Goal: Task Accomplishment & Management: Manage account settings

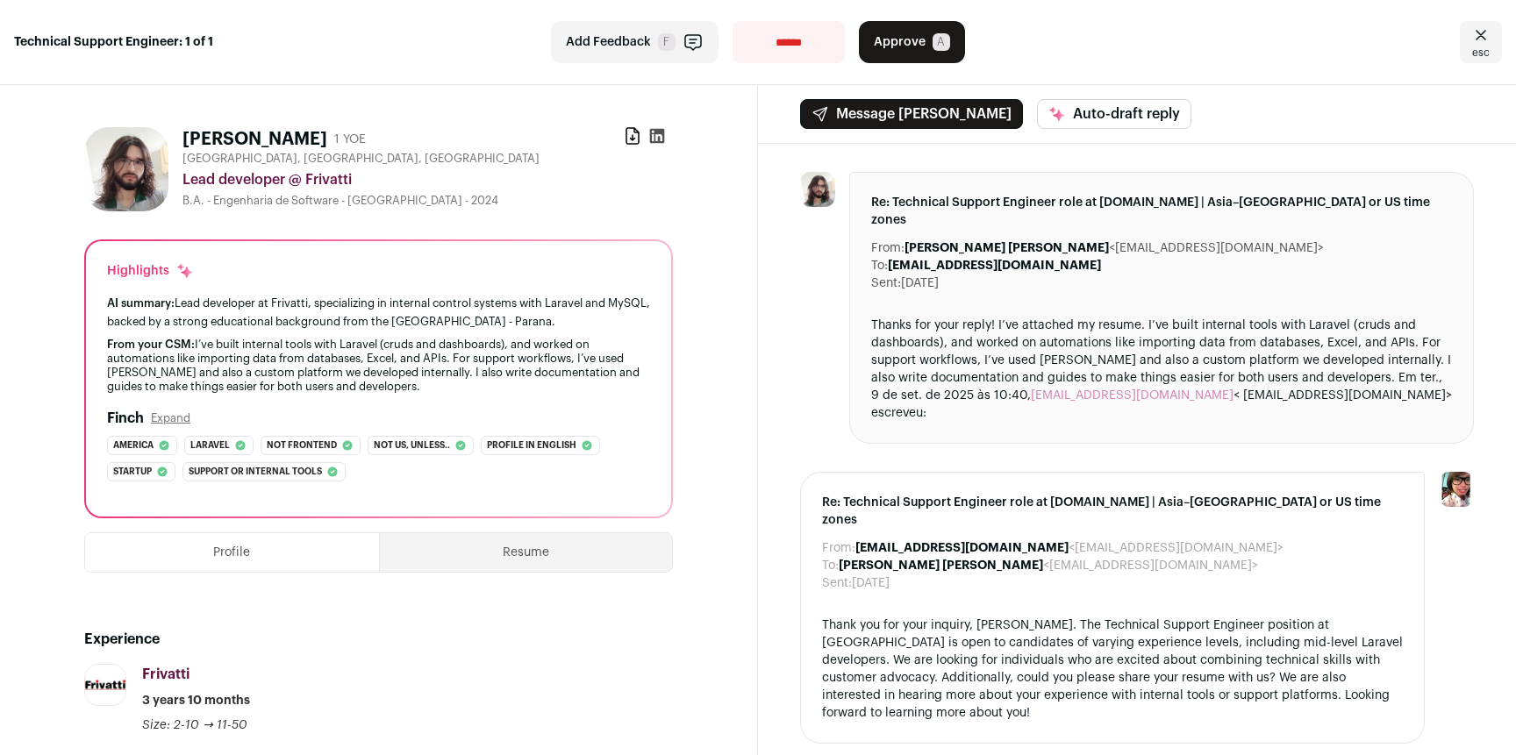
drag, startPoint x: 390, startPoint y: 314, endPoint x: 466, endPoint y: 321, distance: 76.6
click at [421, 318] on div "AI summary: Lead developer at Frivatti, specializing in internal control system…" at bounding box center [378, 312] width 543 height 37
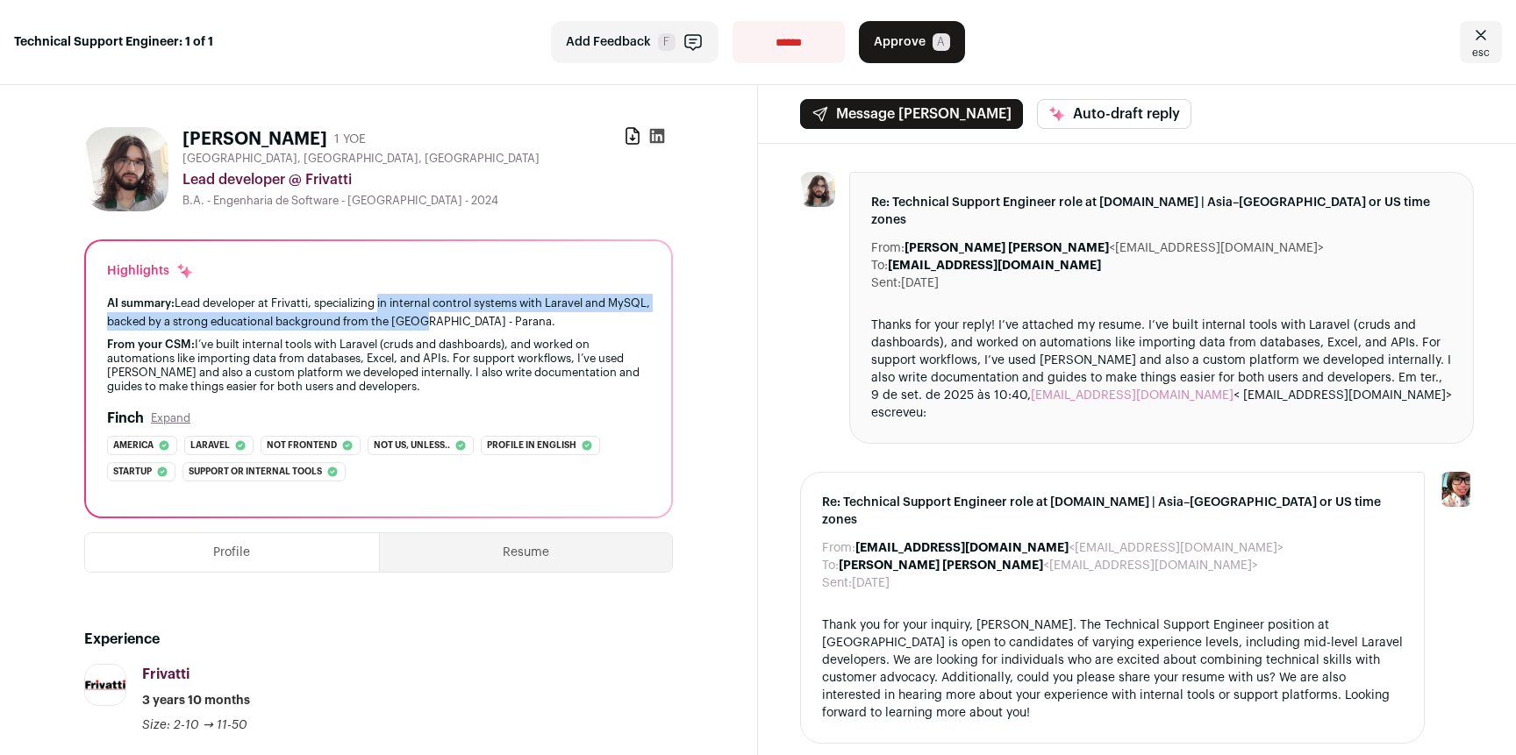
drag, startPoint x: 465, startPoint y: 321, endPoint x: 378, endPoint y: 304, distance: 88.4
click at [378, 304] on div "AI summary: Lead developer at Frivatti, specializing in internal control system…" at bounding box center [378, 312] width 543 height 37
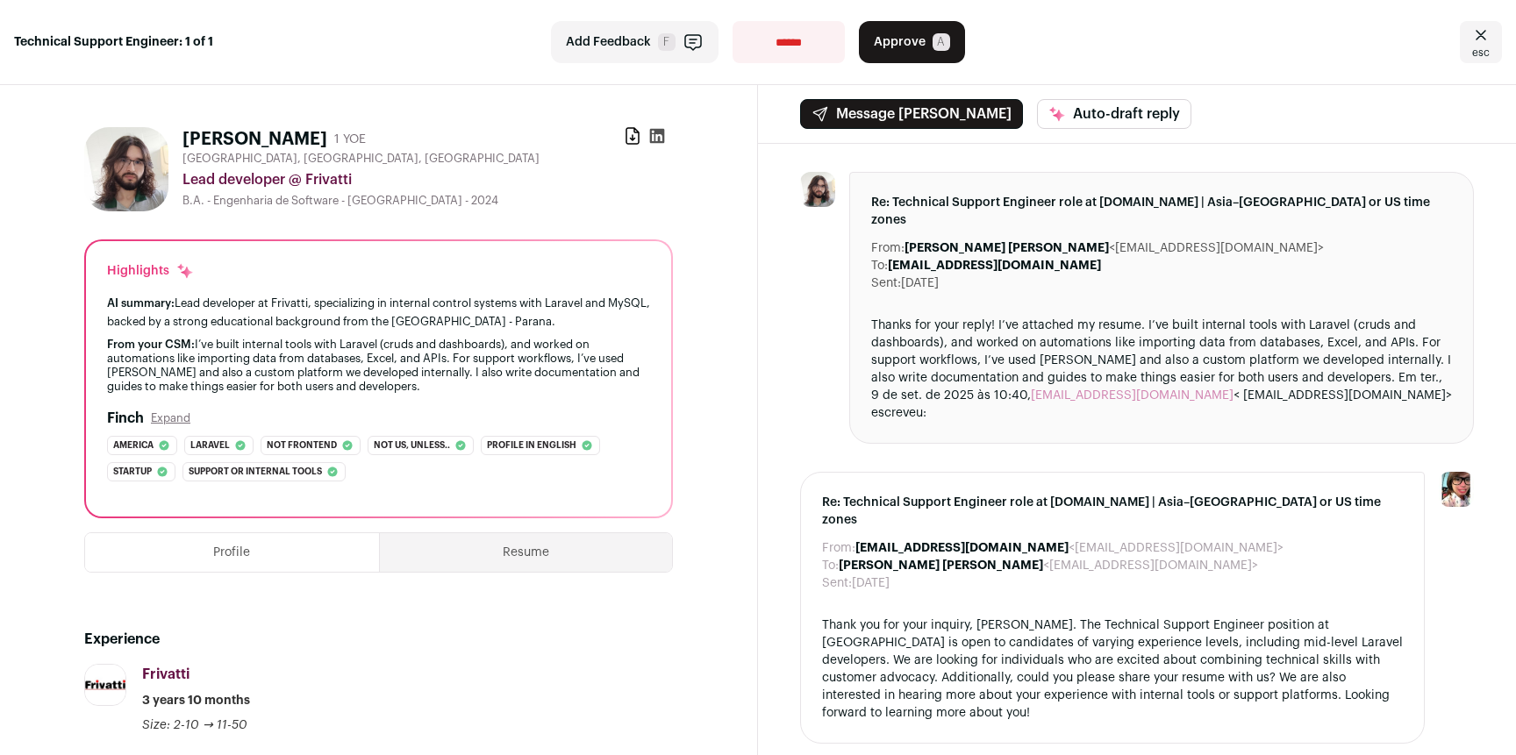
click at [378, 304] on div "AI summary: Lead developer at Frivatti, specializing in internal control system…" at bounding box center [378, 312] width 543 height 37
drag, startPoint x: 177, startPoint y: 321, endPoint x: 375, endPoint y: 325, distance: 198.3
click at [357, 325] on div "AI summary: Lead developer at Frivatti, specializing in internal control system…" at bounding box center [378, 312] width 543 height 37
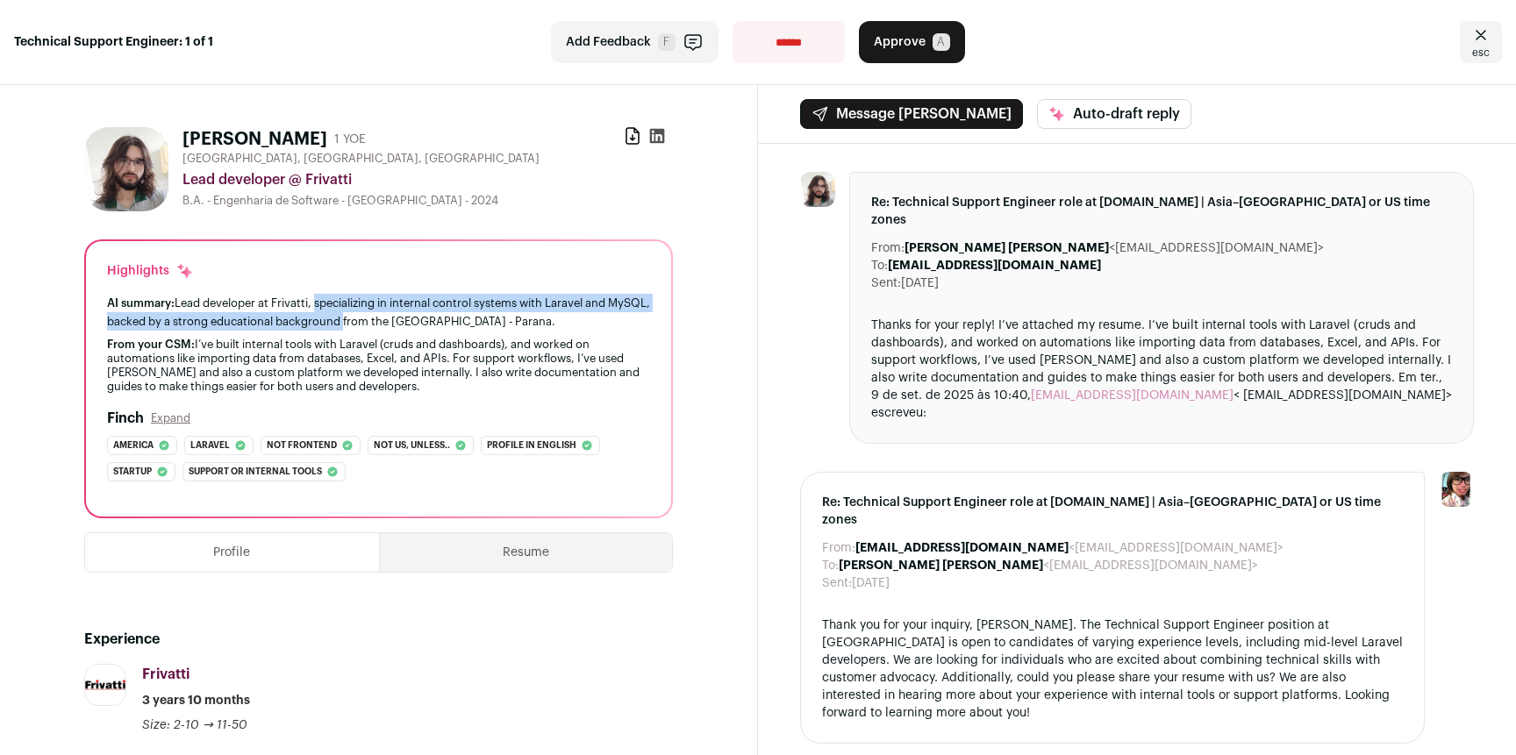
drag, startPoint x: 383, startPoint y: 324, endPoint x: 303, endPoint y: 306, distance: 82.6
click at [305, 307] on div "AI summary: Lead developer at Frivatti, specializing in internal control system…" at bounding box center [378, 312] width 543 height 37
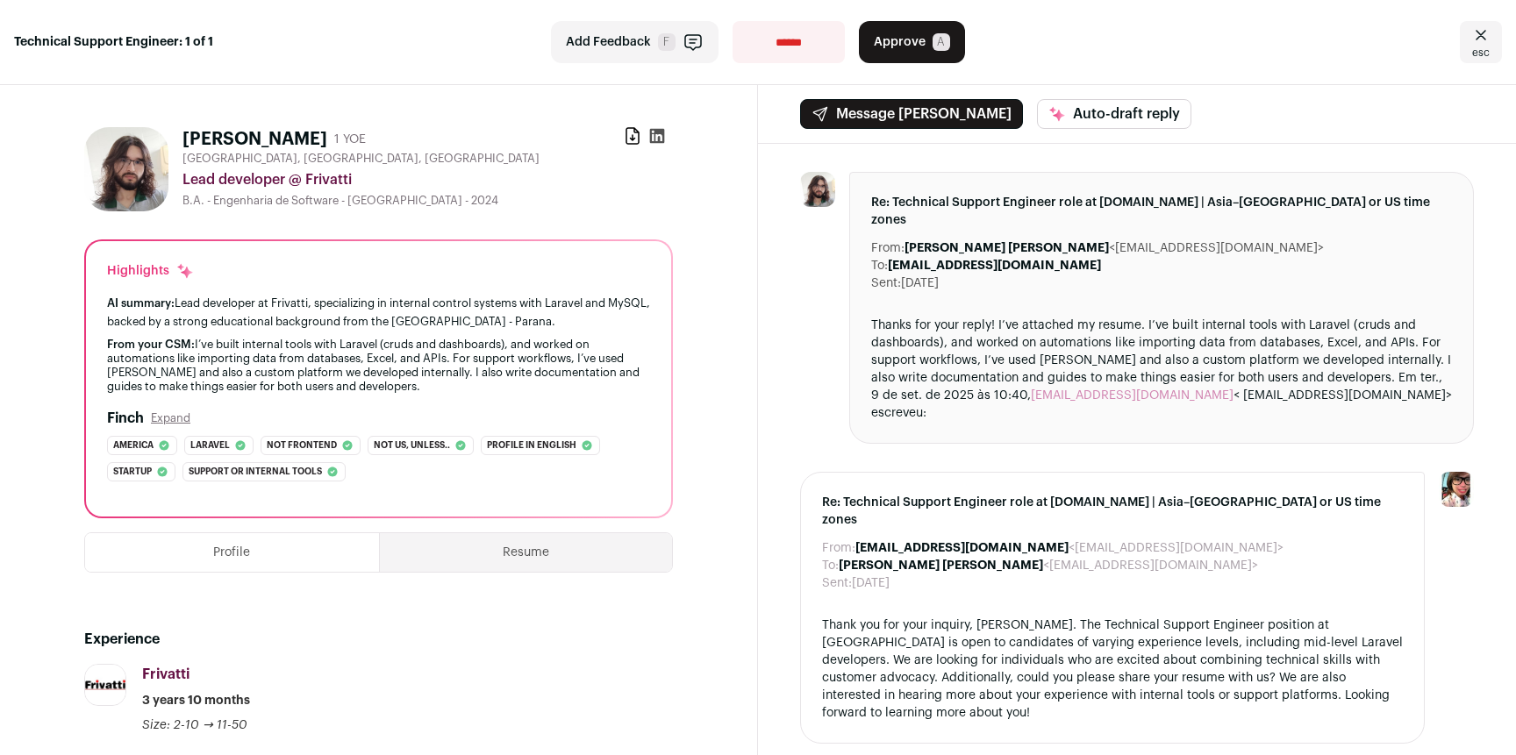
click at [303, 306] on div "AI summary: Lead developer at Frivatti, specializing in internal control system…" at bounding box center [378, 312] width 543 height 37
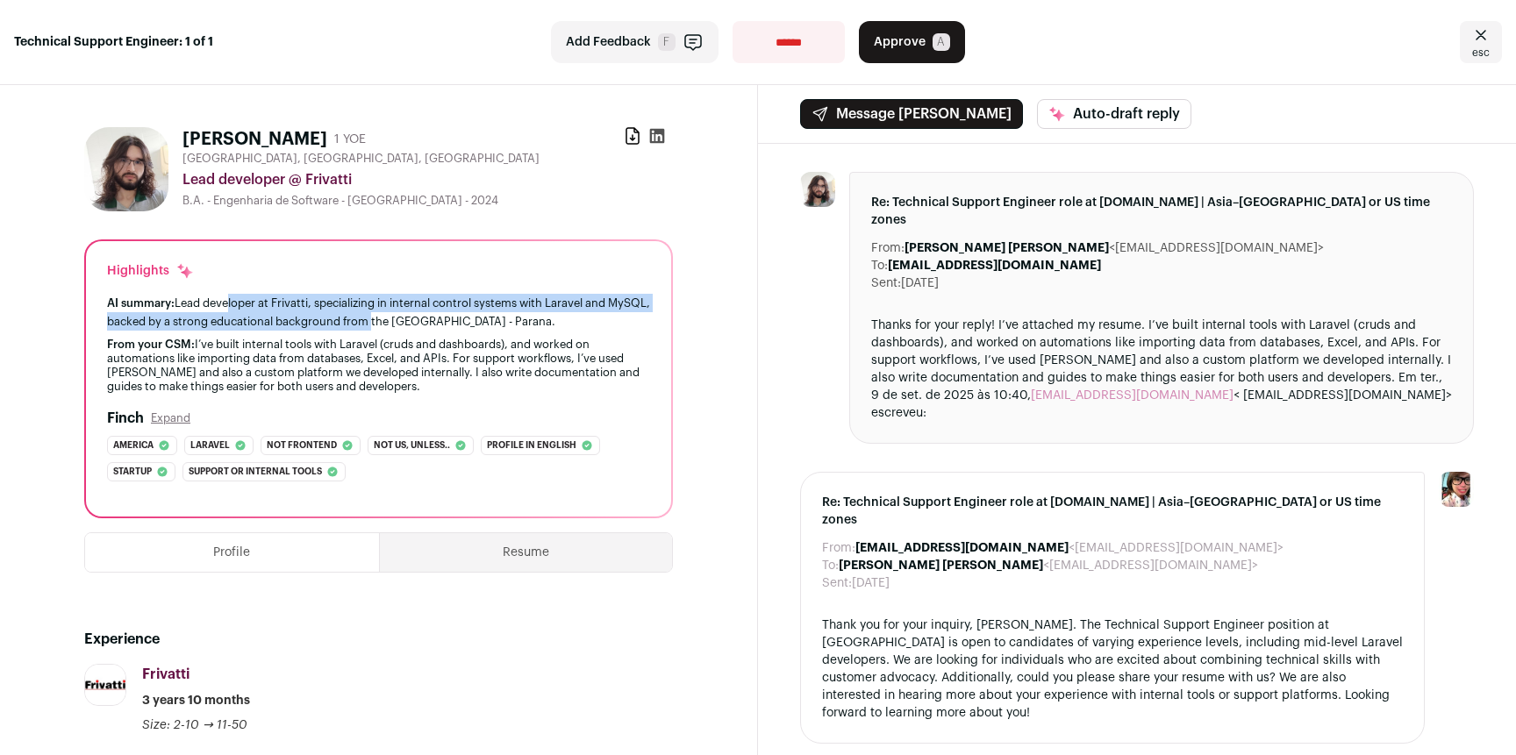
drag, startPoint x: 226, startPoint y: 302, endPoint x: 427, endPoint y: 321, distance: 201.8
click at [411, 320] on div "AI summary: Lead developer at Frivatti, specializing in internal control system…" at bounding box center [378, 312] width 543 height 37
drag, startPoint x: 427, startPoint y: 321, endPoint x: 302, endPoint y: 304, distance: 126.7
click at [302, 304] on div "AI summary: Lead developer at Frivatti, specializing in internal control system…" at bounding box center [378, 312] width 543 height 37
click at [304, 303] on div "AI summary: Lead developer at Frivatti, specializing in internal control system…" at bounding box center [378, 312] width 543 height 37
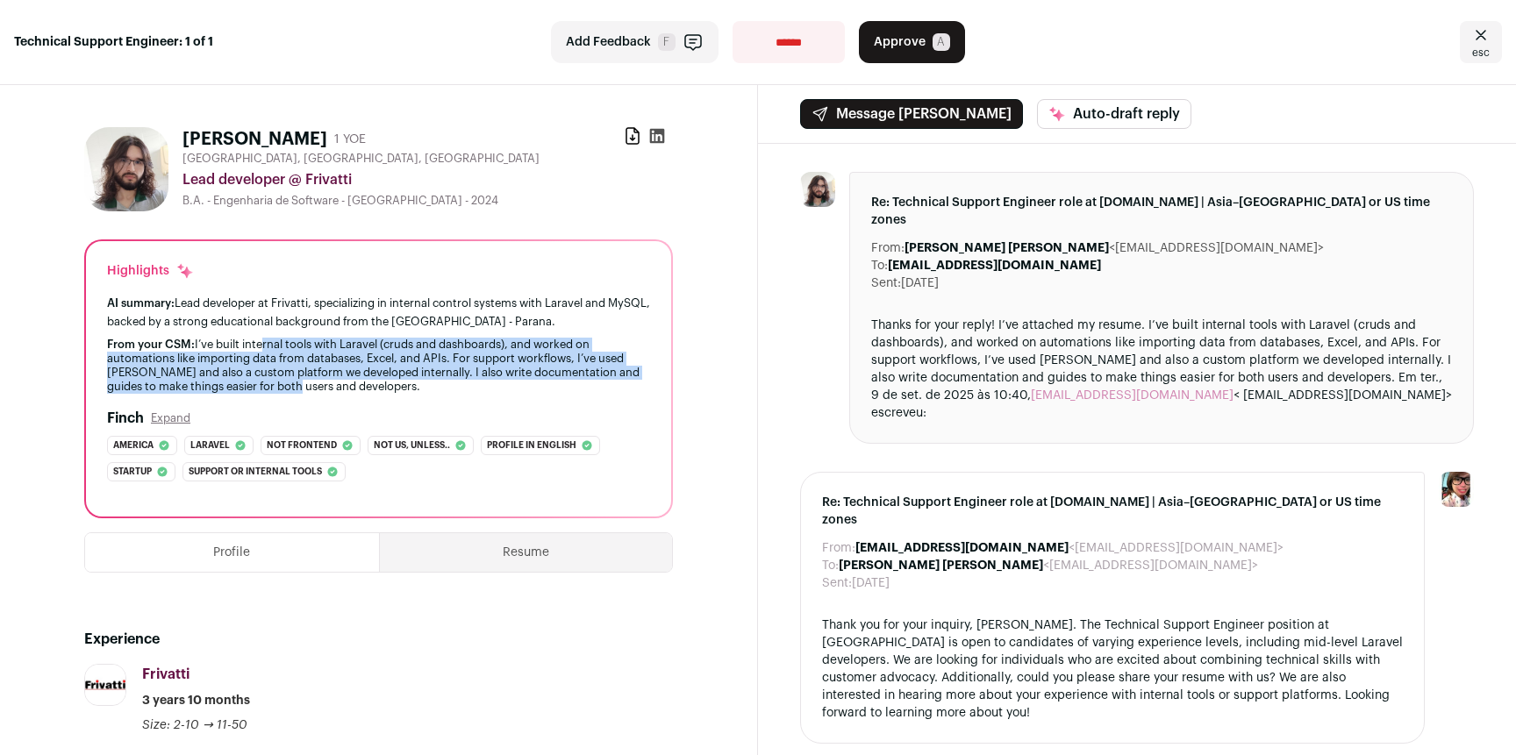
drag, startPoint x: 261, startPoint y: 370, endPoint x: 286, endPoint y: 399, distance: 38.0
click at [283, 394] on div "From your CSM: I’ve built internal tools with Laravel (cruds and dashboards), a…" at bounding box center [378, 366] width 543 height 56
drag, startPoint x: 304, startPoint y: 407, endPoint x: 239, endPoint y: 379, distance: 70.7
click at [239, 379] on div "From your CSM: I’ve built internal tools with Laravel (cruds and dashboards), a…" at bounding box center [378, 366] width 543 height 56
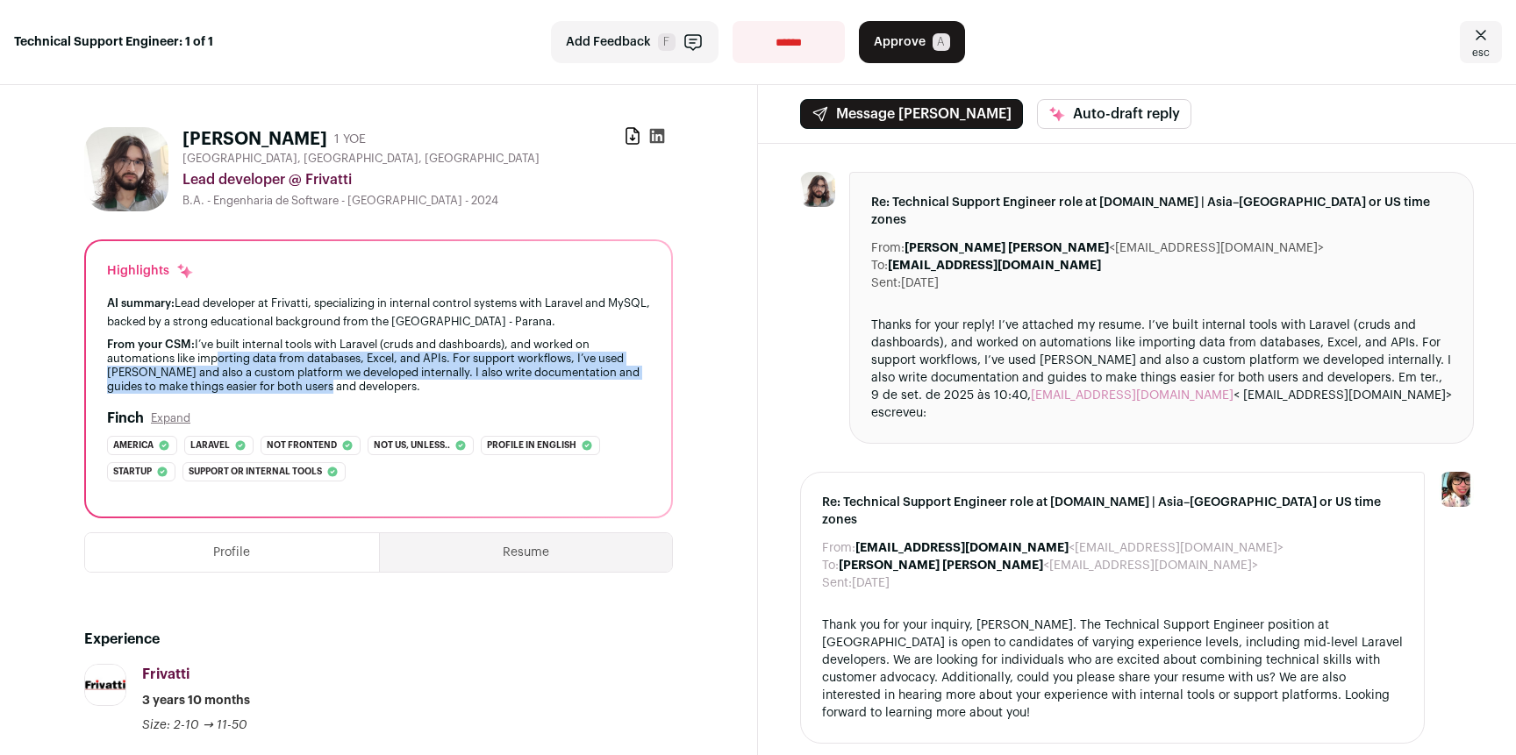
drag, startPoint x: 229, startPoint y: 382, endPoint x: 341, endPoint y: 408, distance: 115.3
click at [326, 394] on div "From your CSM: I’ve built internal tools with Laravel (cruds and dashboards), a…" at bounding box center [378, 366] width 543 height 56
drag, startPoint x: 341, startPoint y: 407, endPoint x: 223, endPoint y: 378, distance: 121.9
click at [224, 378] on div "From your CSM: I’ve built internal tools with Laravel (cruds and dashboards), a…" at bounding box center [378, 366] width 543 height 56
click at [223, 378] on div "From your CSM: I’ve built internal tools with Laravel (cruds and dashboards), a…" at bounding box center [378, 366] width 543 height 56
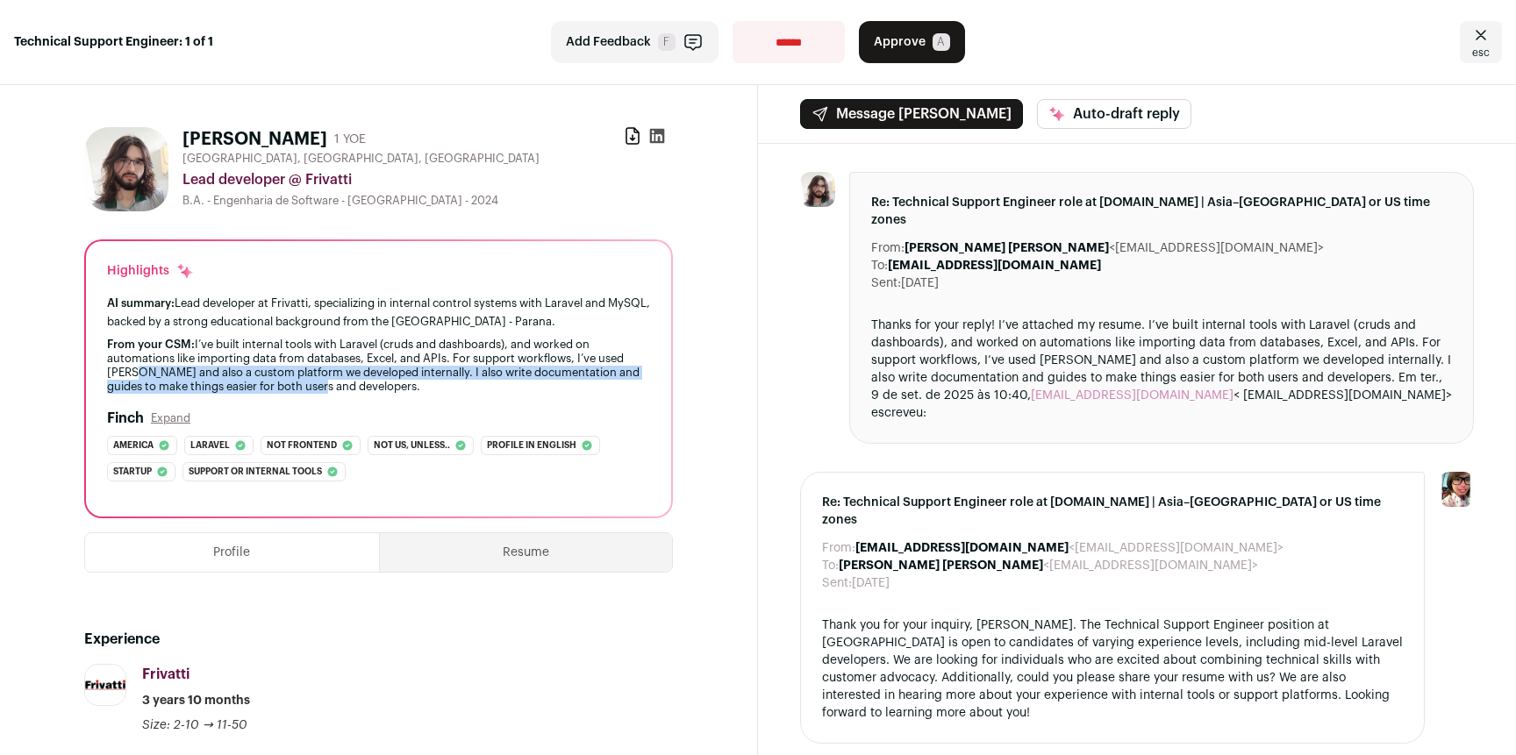
drag, startPoint x: 125, startPoint y: 385, endPoint x: 348, endPoint y: 411, distance: 224.3
click at [325, 394] on div "From your CSM: I’ve built internal tools with Laravel (cruds and dashboards), a…" at bounding box center [378, 366] width 543 height 56
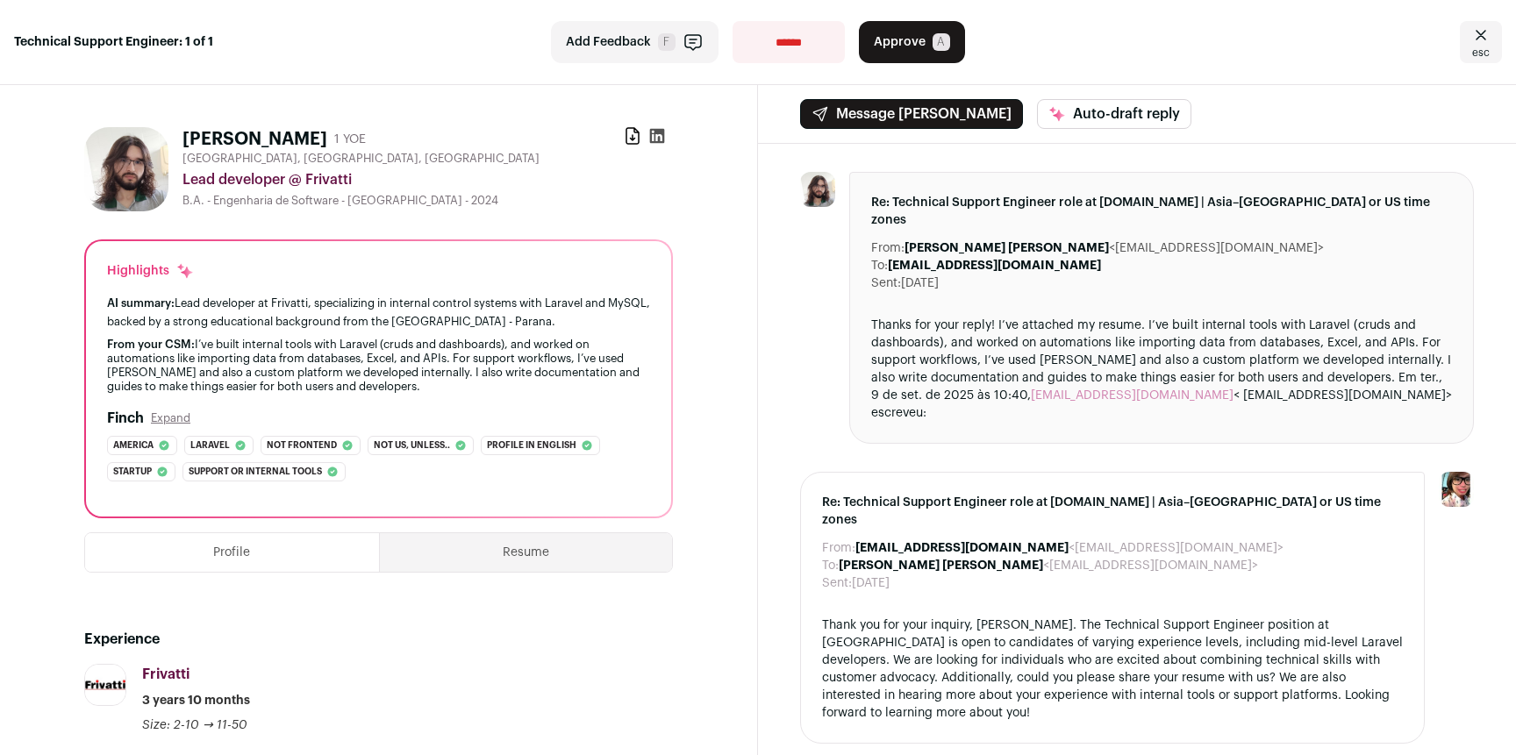
drag, startPoint x: 349, startPoint y: 411, endPoint x: 361, endPoint y: 411, distance: 12.3
click at [356, 394] on div "From your CSM: I’ve built internal tools with Laravel (cruds and dashboards), a…" at bounding box center [378, 366] width 543 height 56
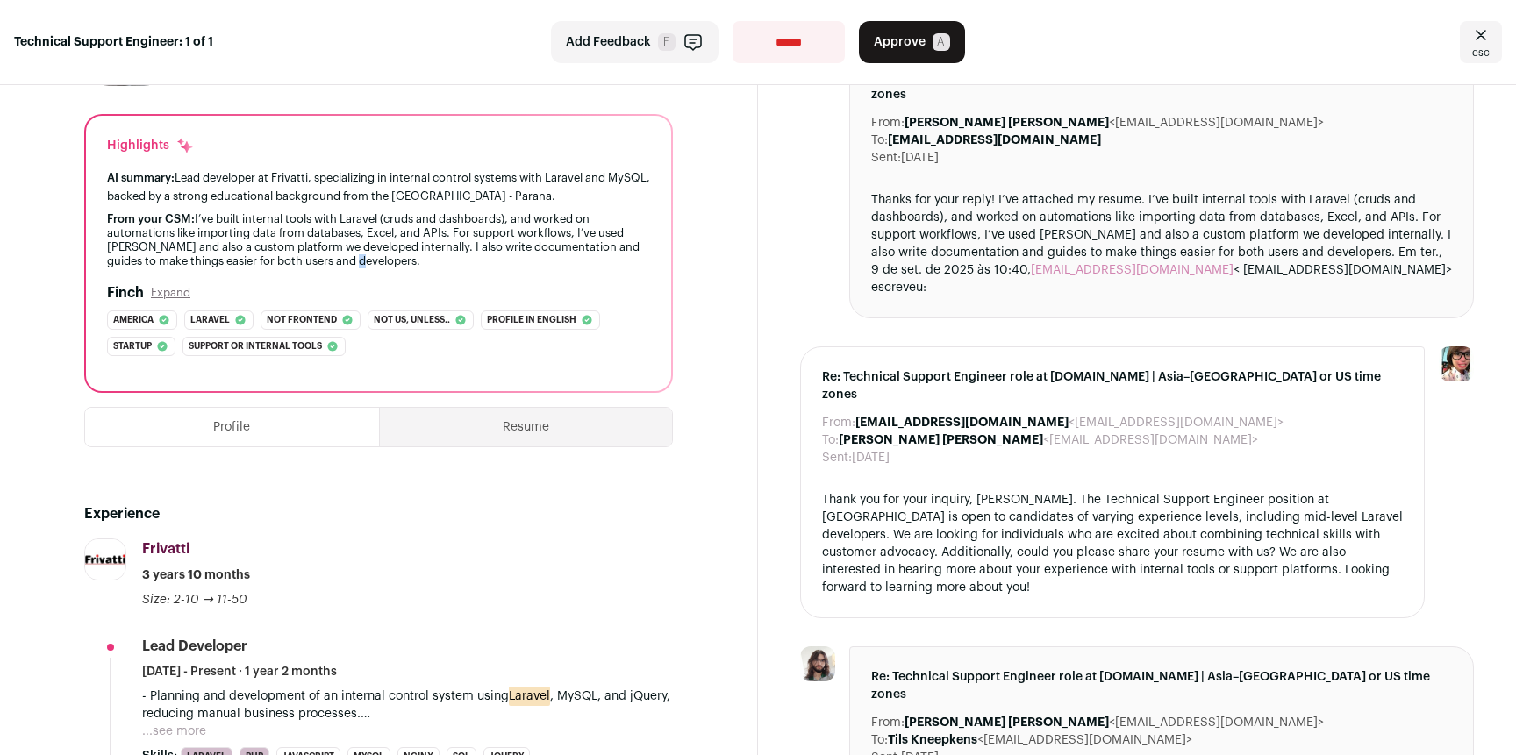
scroll to position [342, 0]
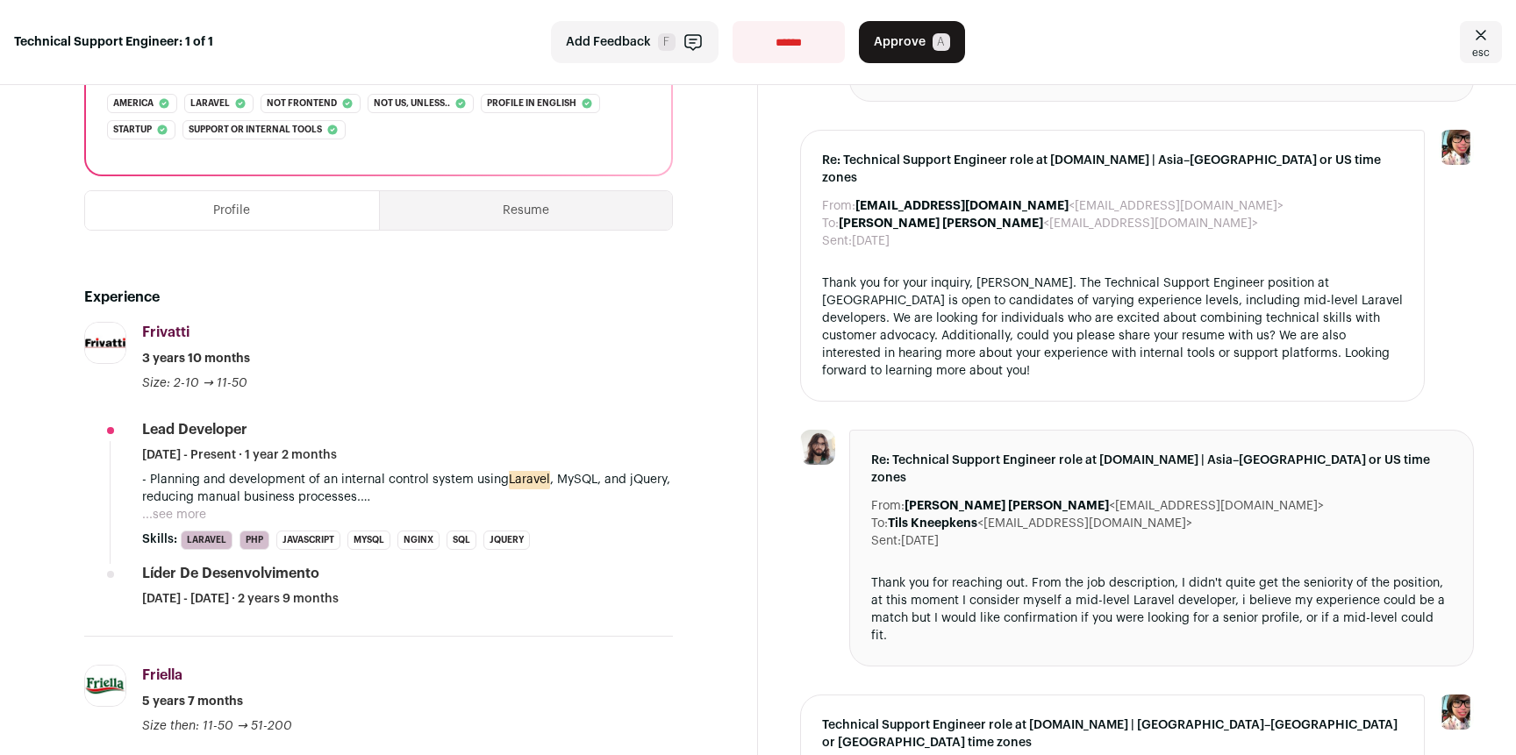
click at [179, 524] on button "...see more" at bounding box center [174, 515] width 64 height 18
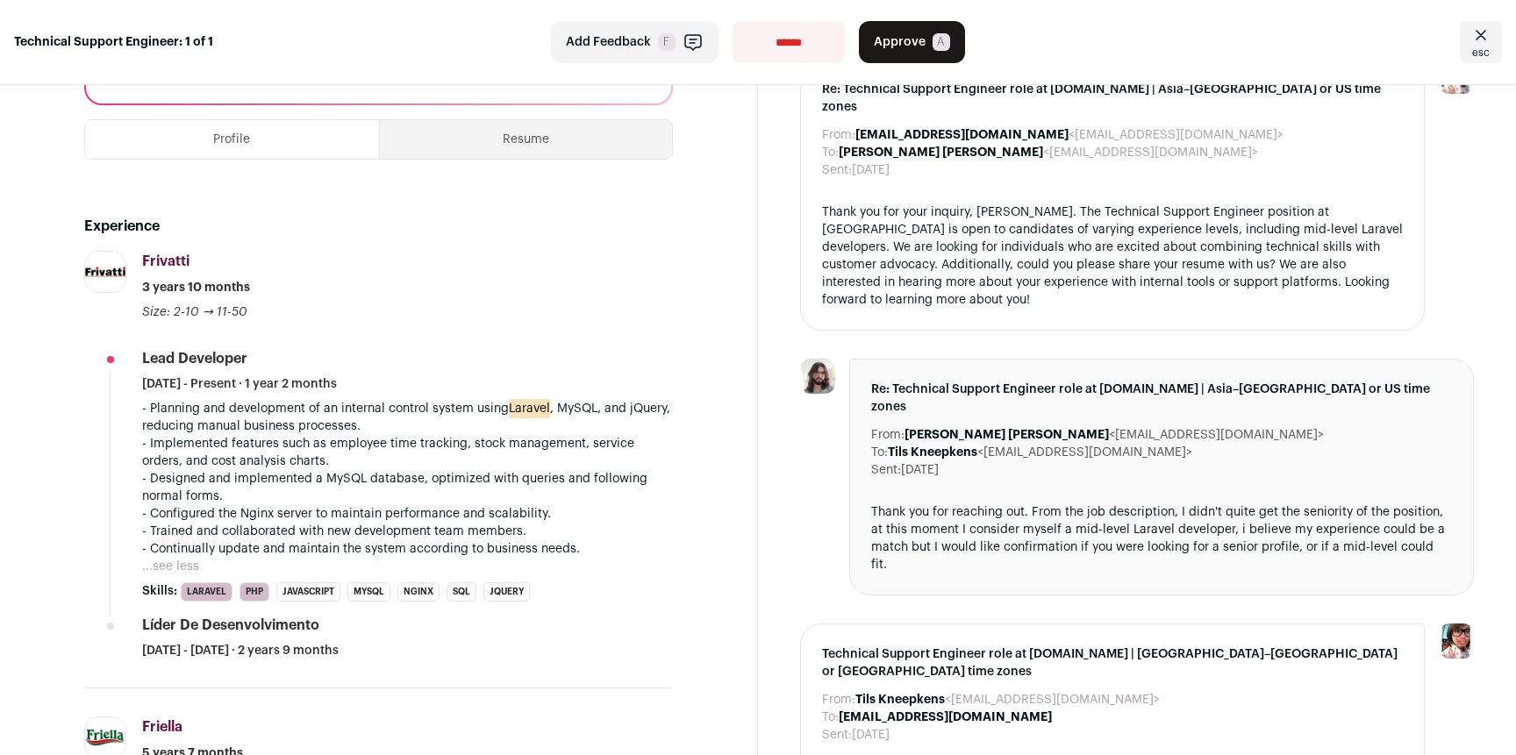
scroll to position [457, 0]
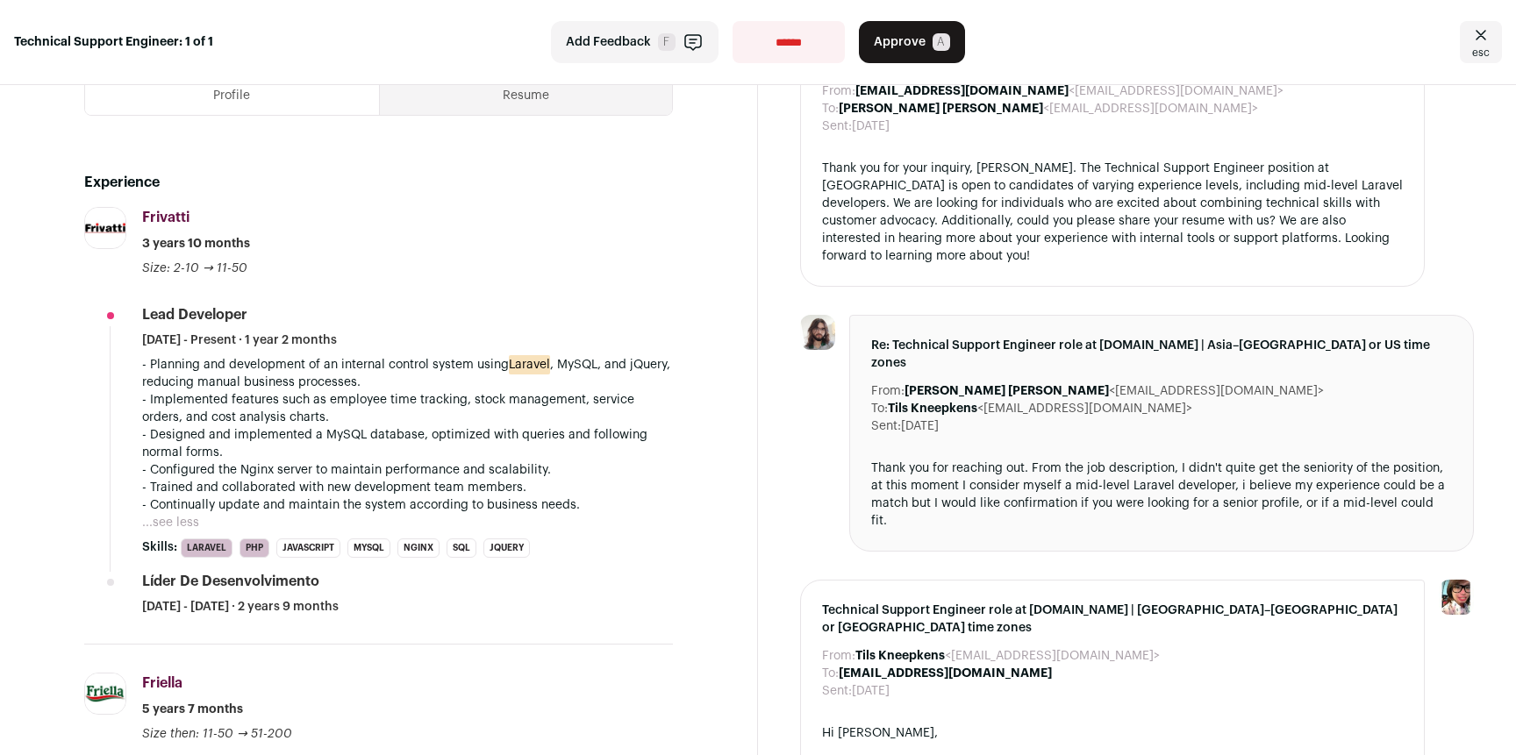
click at [741, 389] on section "Nelson Baez 1 YOE Download resume Itaipulândia, Paraná, Brazil Lead developer @…" at bounding box center [379, 626] width 758 height 1996
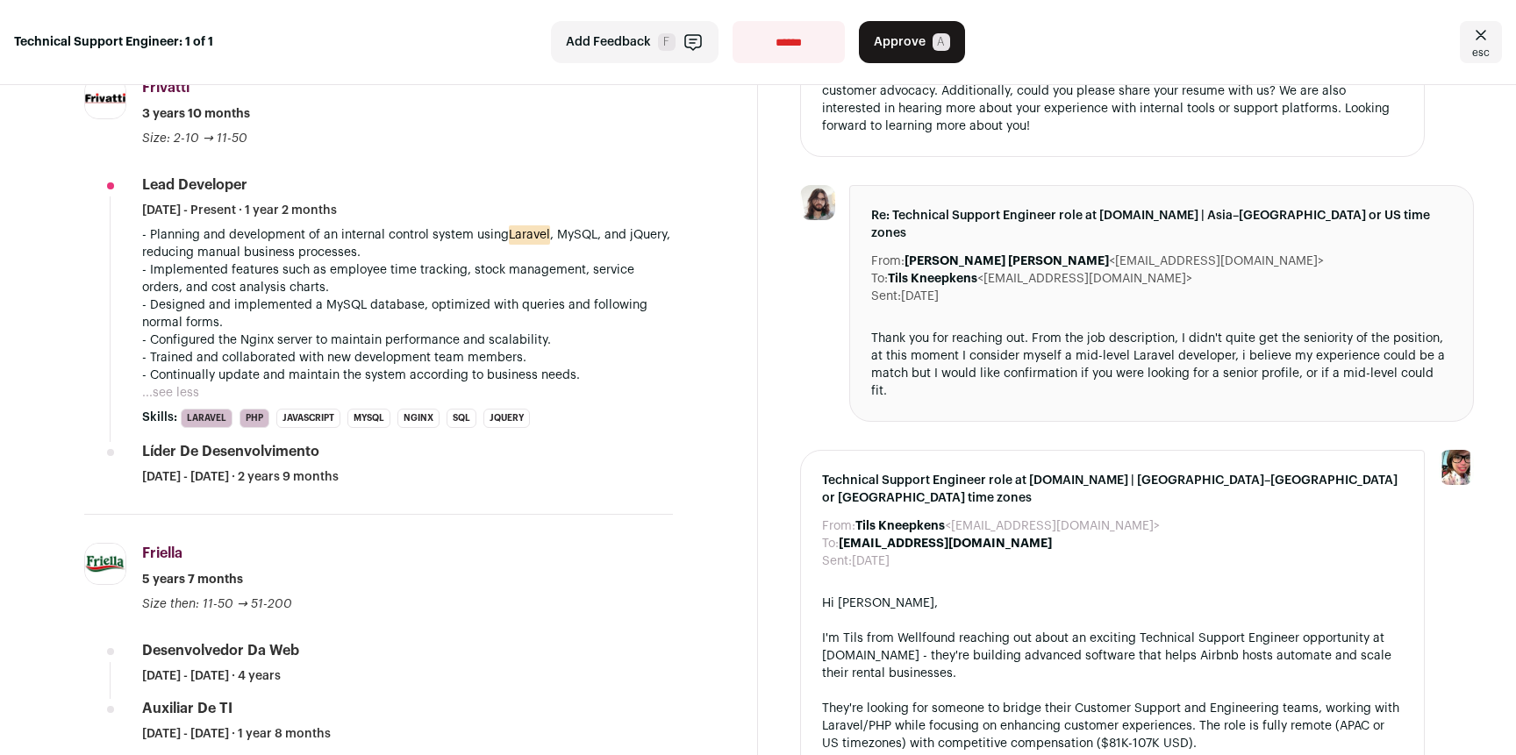
scroll to position [592, 0]
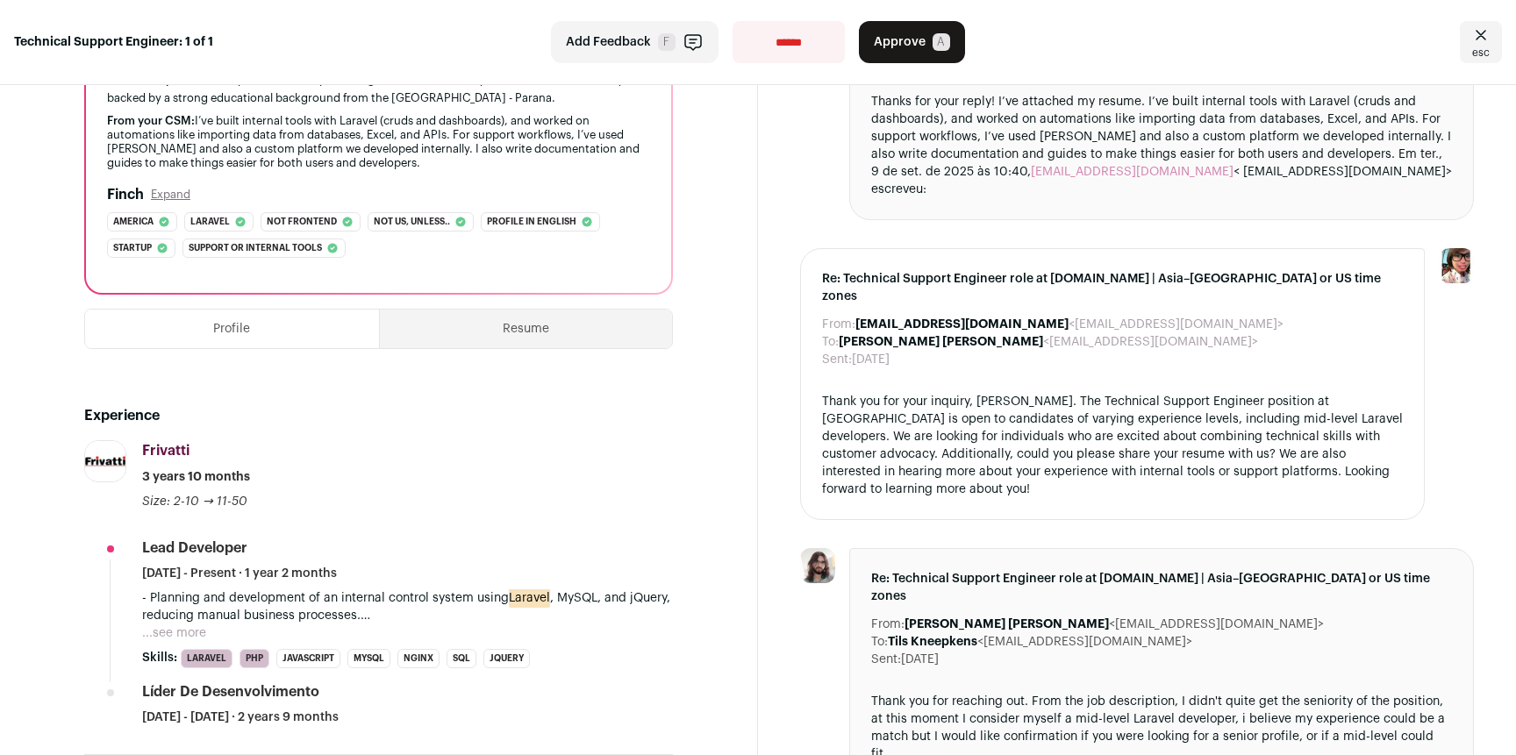
scroll to position [518, 0]
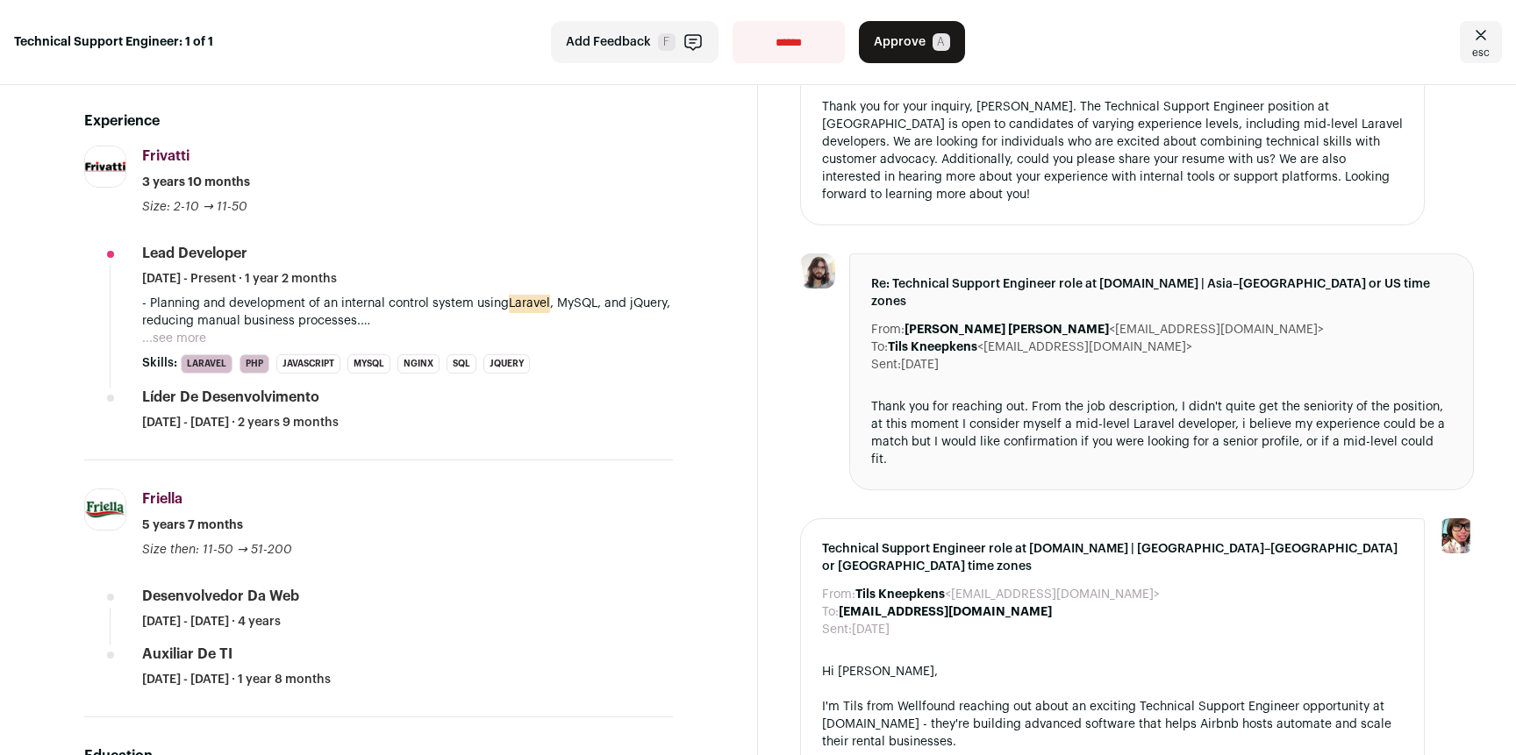
click at [170, 347] on button "...see more" at bounding box center [174, 339] width 64 height 18
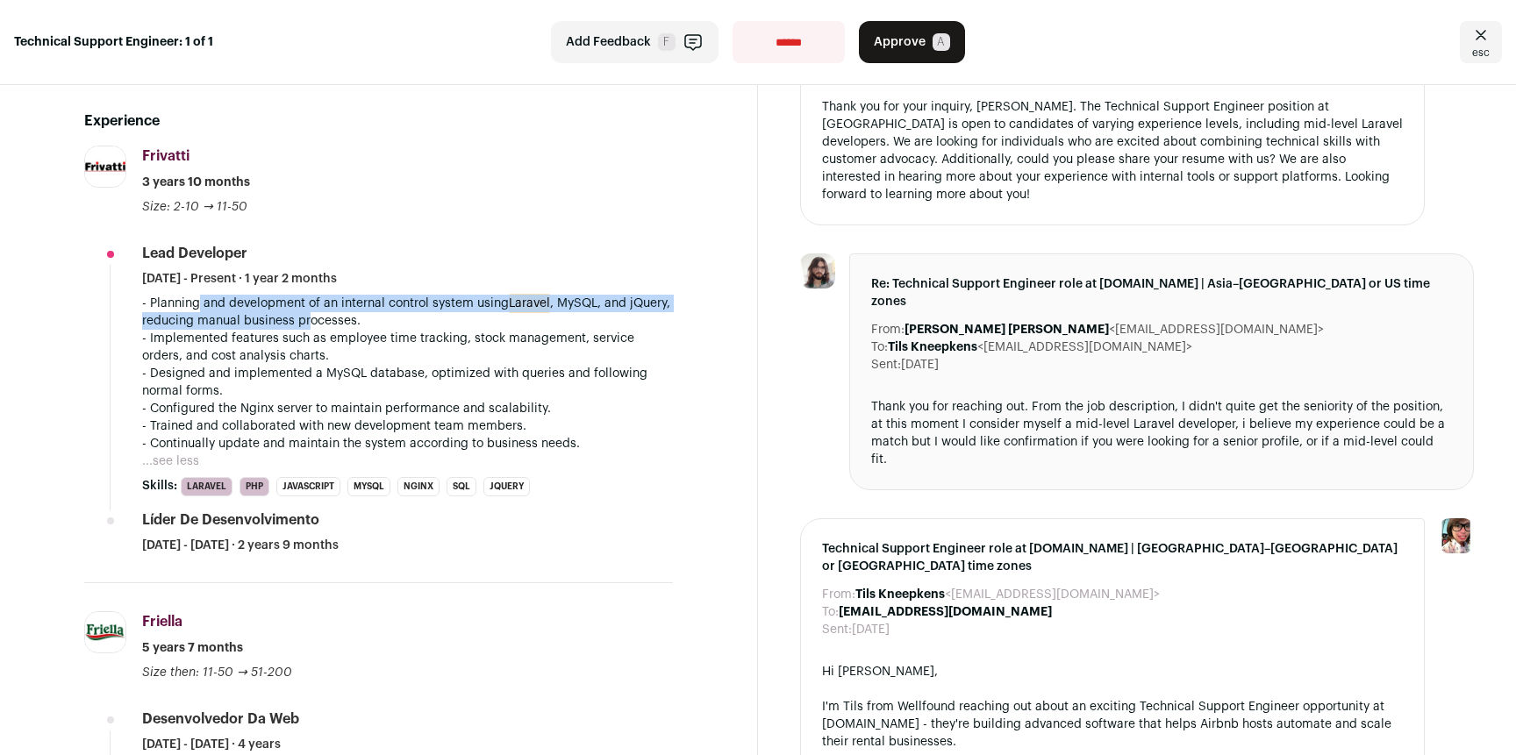
drag, startPoint x: 193, startPoint y: 324, endPoint x: 356, endPoint y: 341, distance: 164.1
click at [355, 330] on p "- Planning and development of an internal control system using Laravel , MySQL,…" at bounding box center [407, 312] width 531 height 35
drag, startPoint x: 356, startPoint y: 341, endPoint x: 223, endPoint y: 322, distance: 134.7
click at [223, 322] on p "- Planning and development of an internal control system using Laravel , MySQL,…" at bounding box center [407, 312] width 531 height 35
click at [222, 321] on p "- Planning and development of an internal control system using Laravel , MySQL,…" at bounding box center [407, 312] width 531 height 35
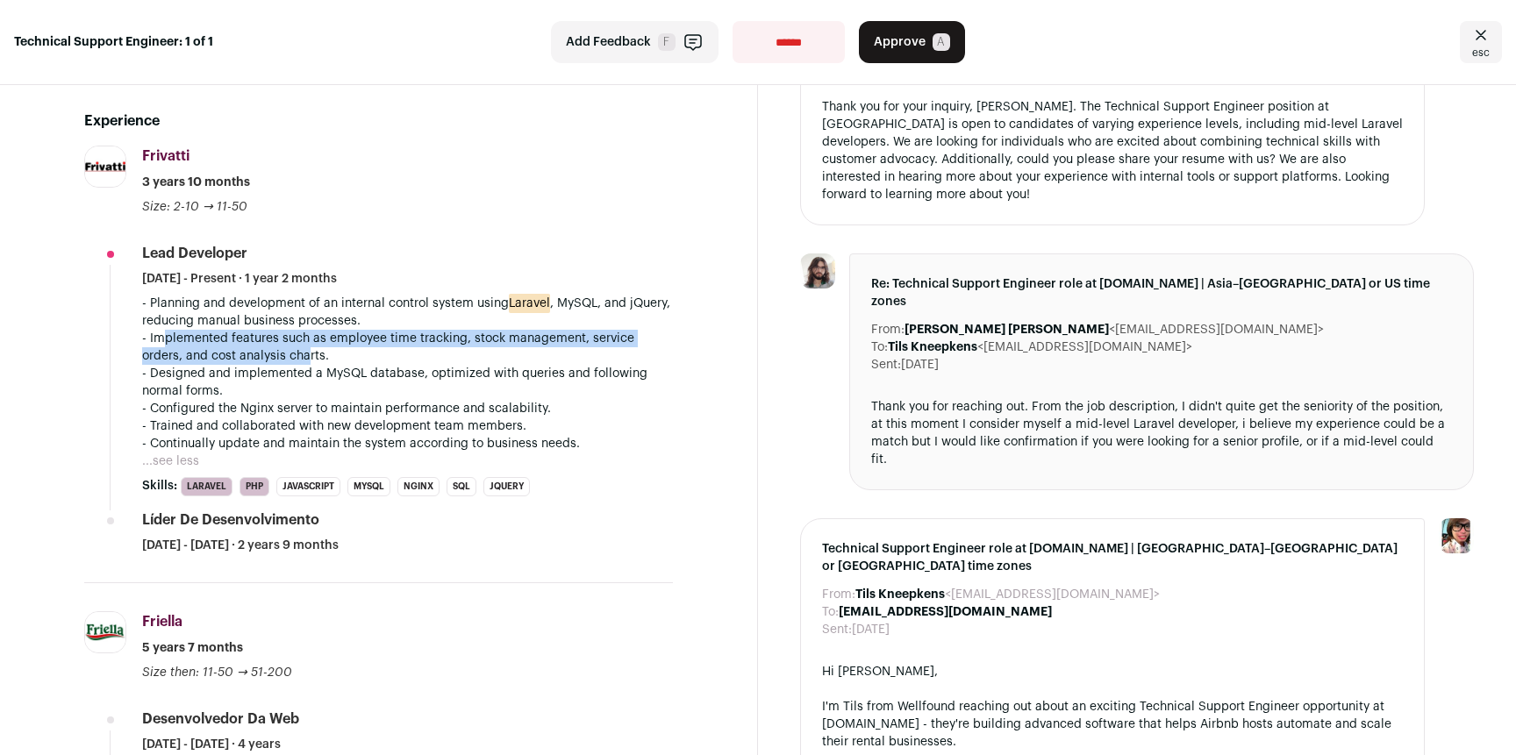
drag, startPoint x: 161, startPoint y: 355, endPoint x: 322, endPoint y: 369, distance: 161.2
click at [311, 365] on p "- Implemented features such as employee time tracking, stock management, servic…" at bounding box center [407, 347] width 531 height 35
drag, startPoint x: 320, startPoint y: 368, endPoint x: 168, endPoint y: 358, distance: 152.1
click at [168, 358] on p "- Implemented features such as employee time tracking, stock management, servic…" at bounding box center [407, 347] width 531 height 35
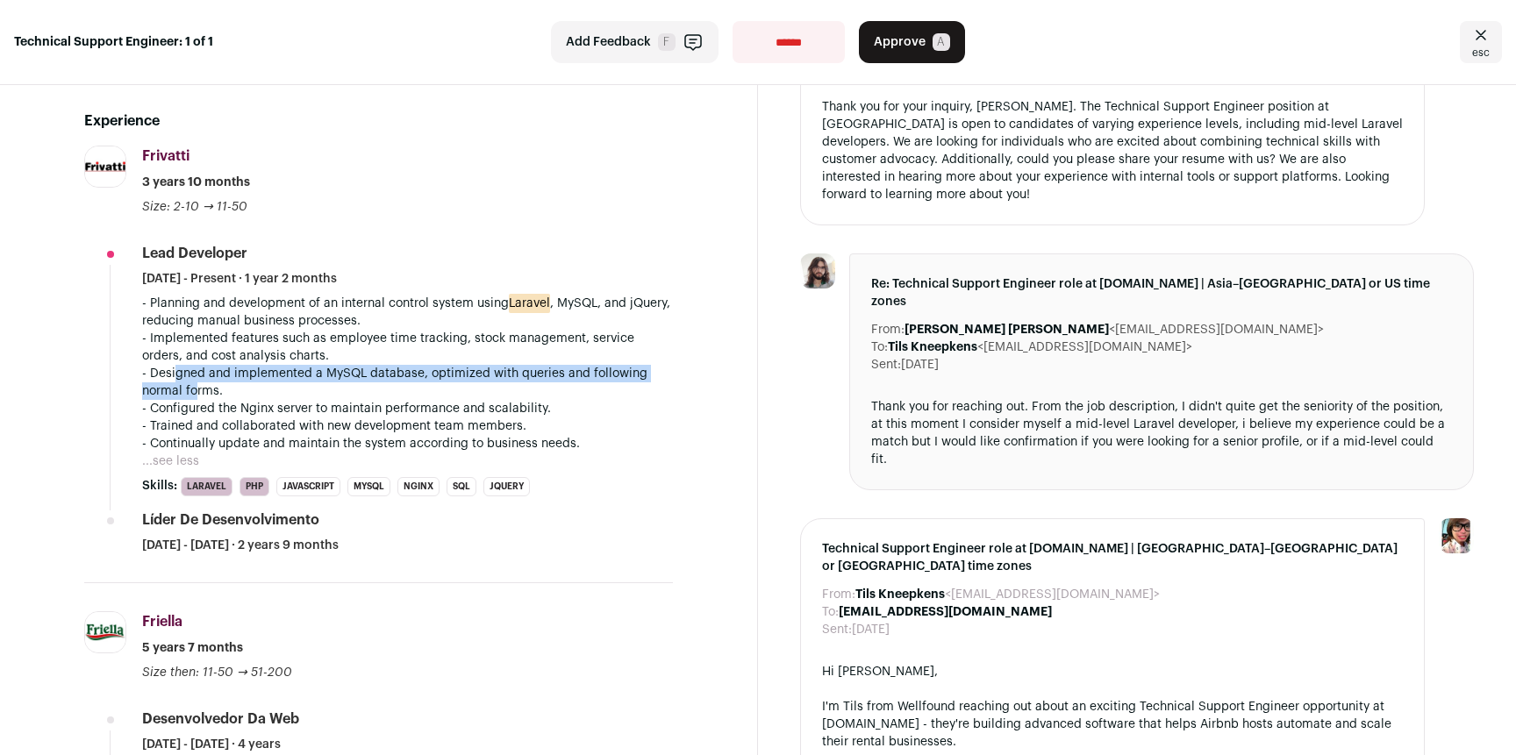
drag, startPoint x: 176, startPoint y: 390, endPoint x: 202, endPoint y: 413, distance: 34.2
click at [198, 400] on p "- Designed and implemented a MySQL database, optimized with queries and followi…" at bounding box center [407, 382] width 531 height 35
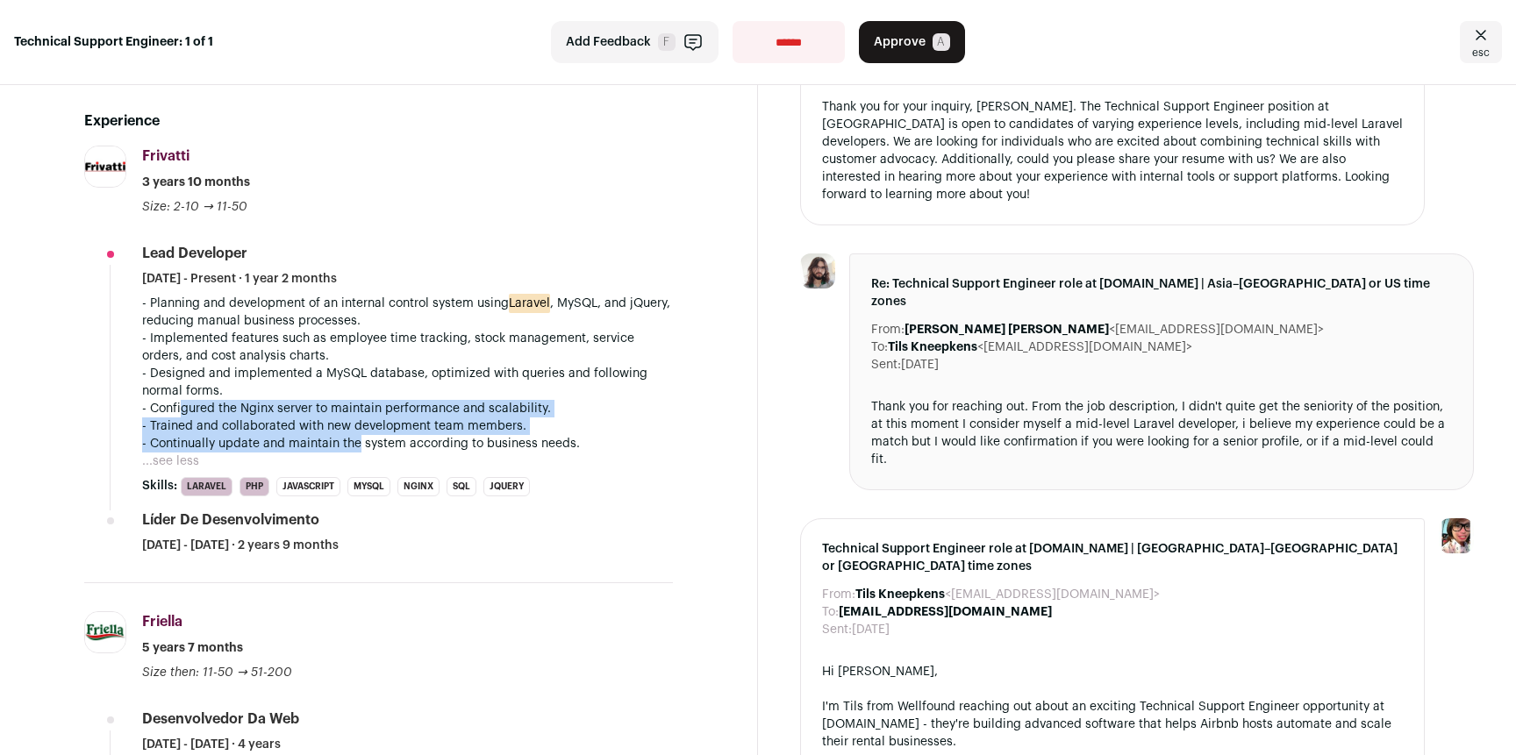
drag, startPoint x: 182, startPoint y: 426, endPoint x: 412, endPoint y: 468, distance: 233.7
click at [375, 453] on div "- Planning and development of an internal control system using Laravel , MySQL,…" at bounding box center [407, 374] width 531 height 158
drag, startPoint x: 412, startPoint y: 468, endPoint x: 303, endPoint y: 430, distance: 116.3
click at [303, 430] on div "- Planning and development of an internal control system using Laravel , MySQL,…" at bounding box center [407, 374] width 531 height 158
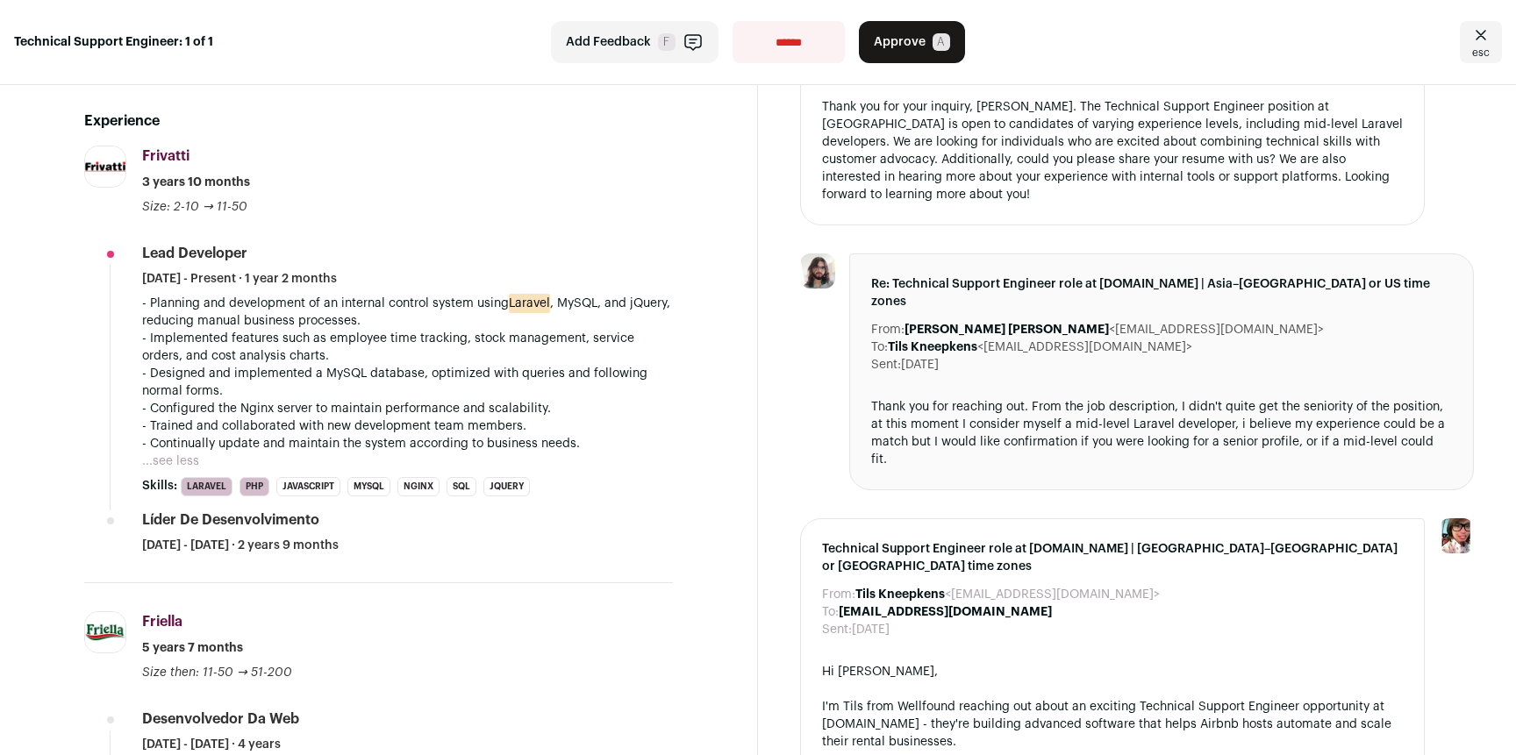
drag, startPoint x: 302, startPoint y: 430, endPoint x: 315, endPoint y: 429, distance: 13.2
click at [302, 418] on p "- Configured the Nginx server to maintain performance and scalability." at bounding box center [407, 409] width 531 height 18
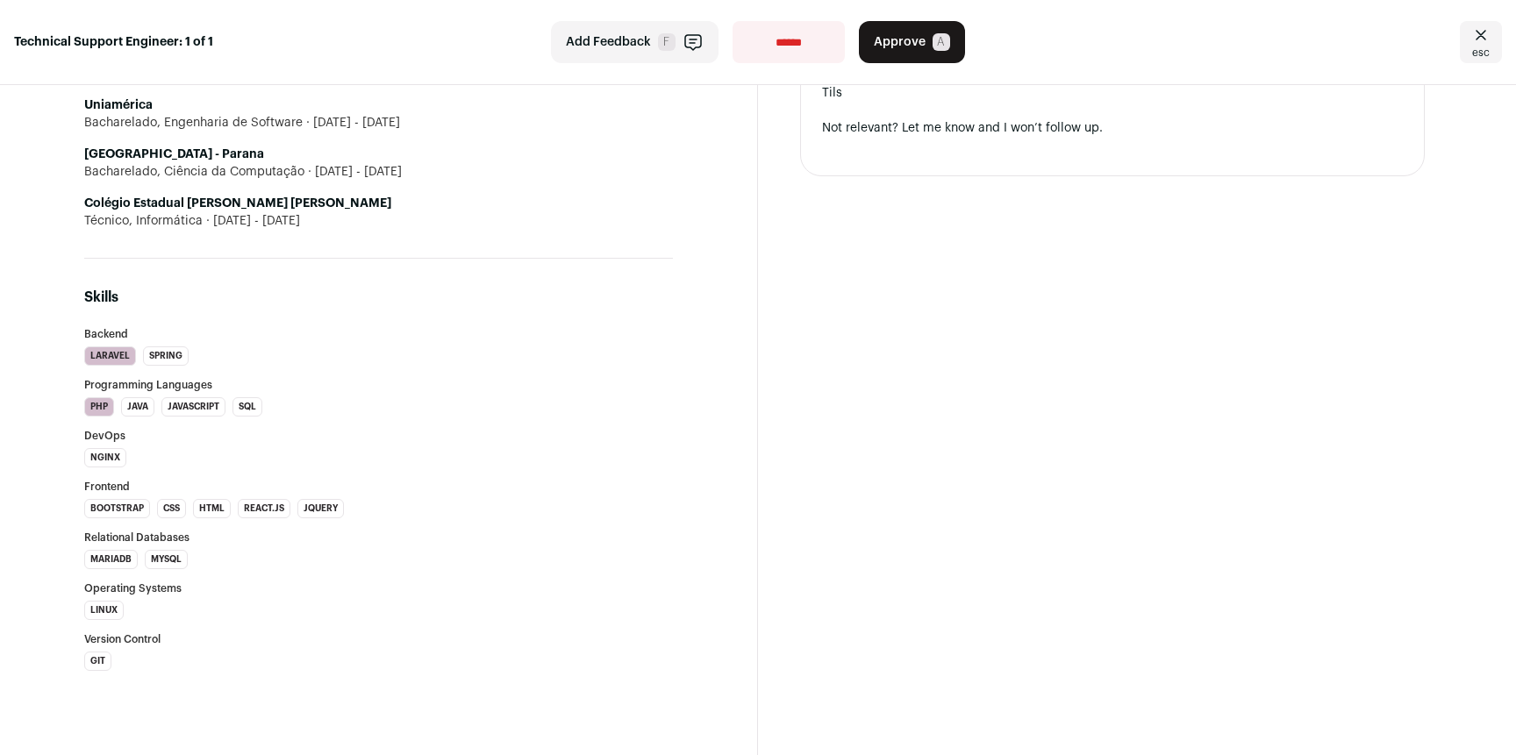
scroll to position [0, 0]
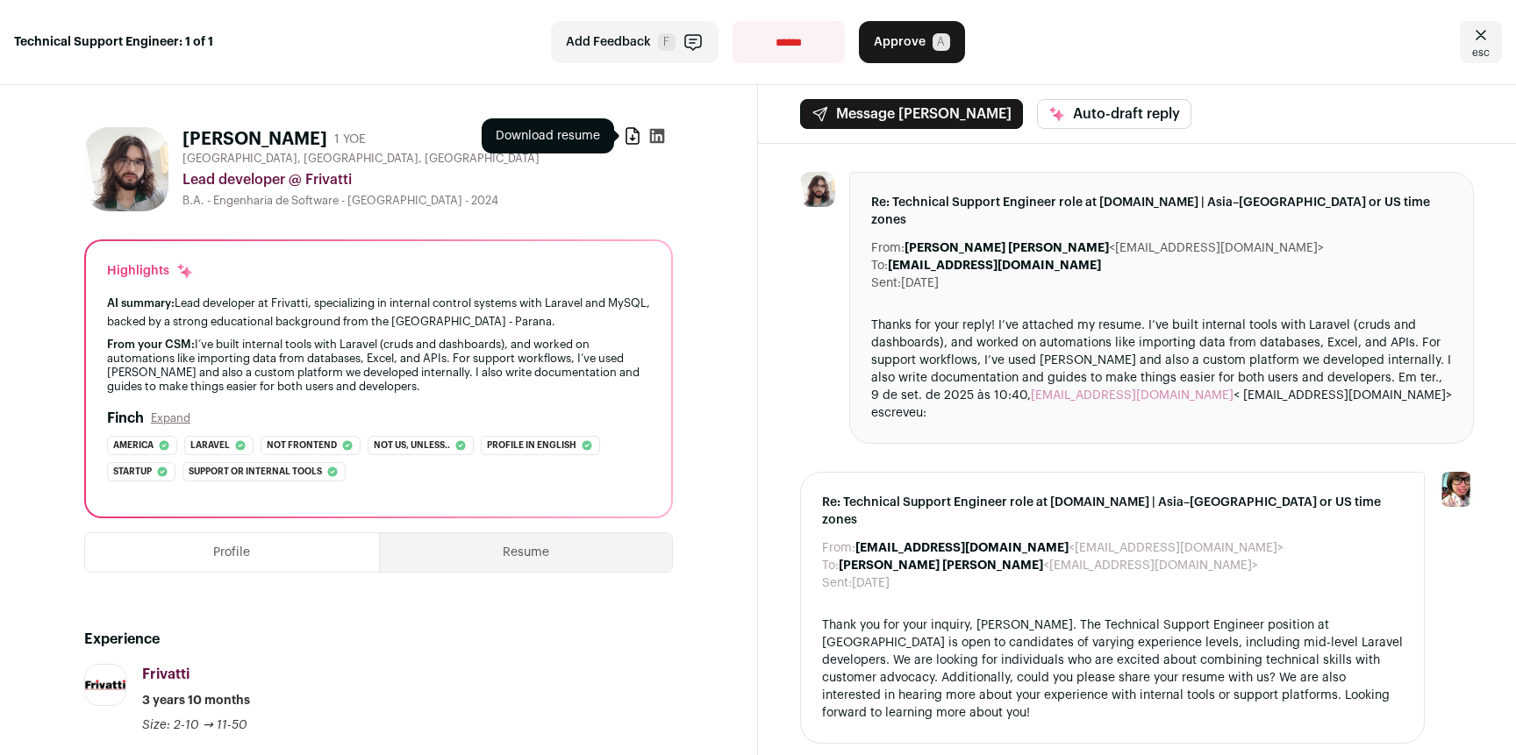
click at [624, 137] on icon at bounding box center [633, 136] width 18 height 18
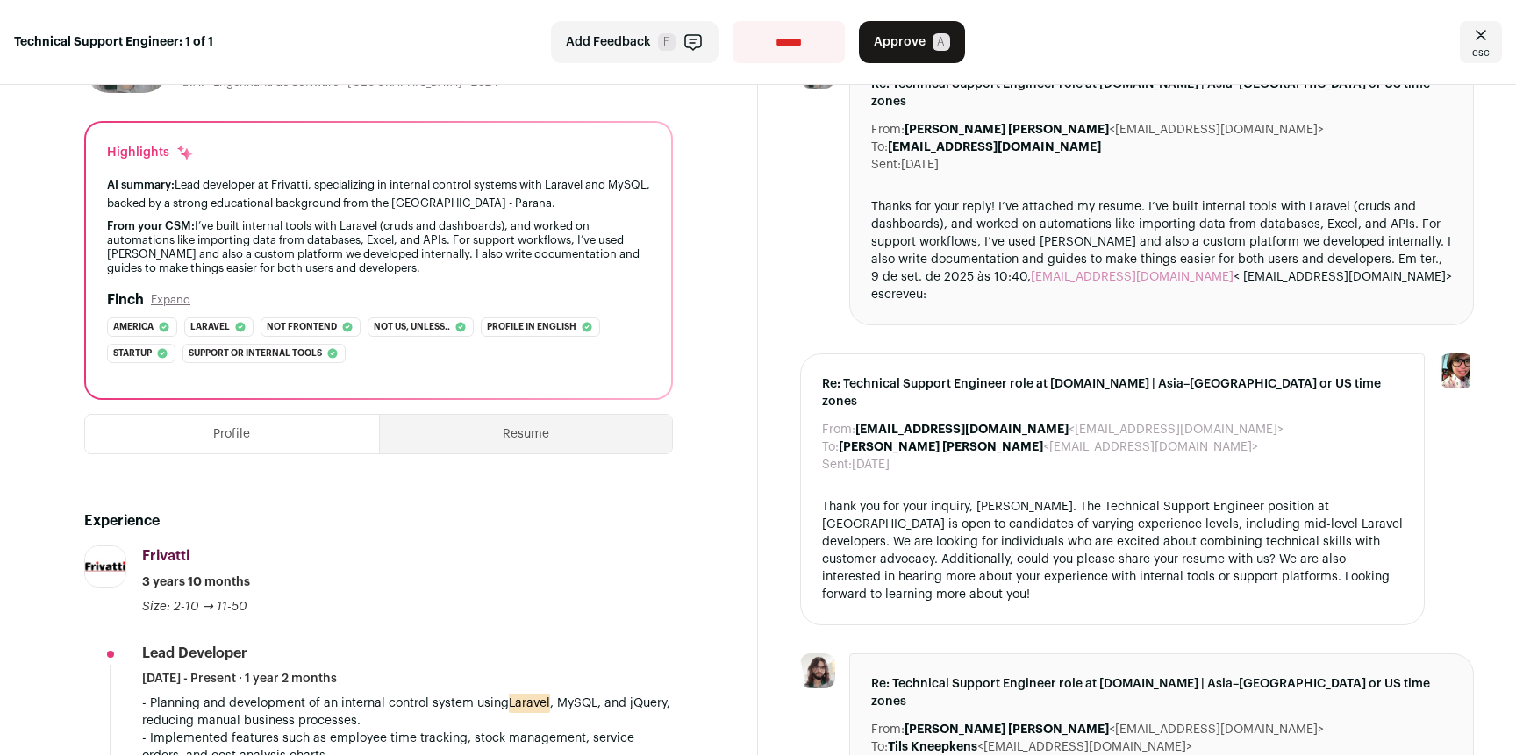
scroll to position [827, 0]
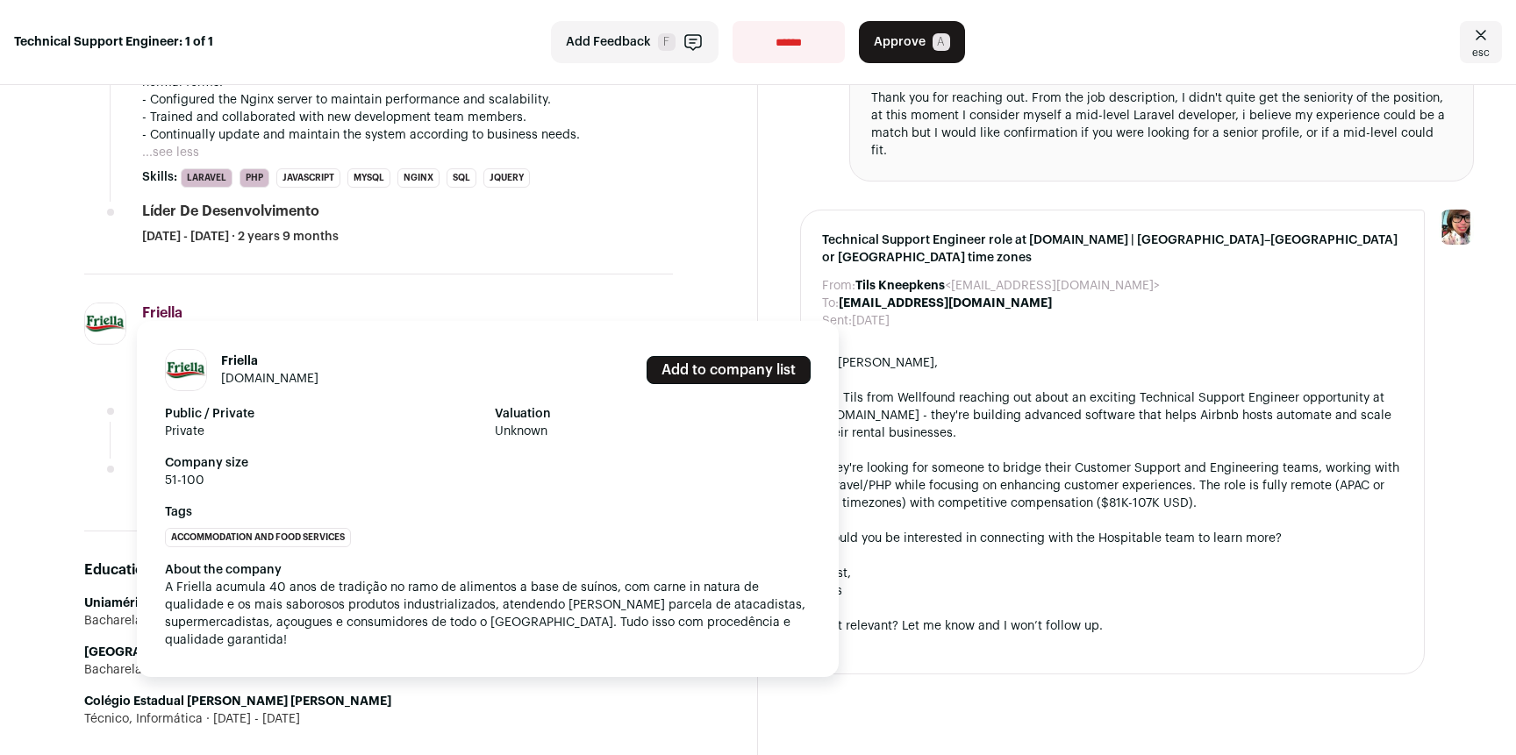
click at [247, 378] on link "friella.com.br" at bounding box center [269, 379] width 97 height 12
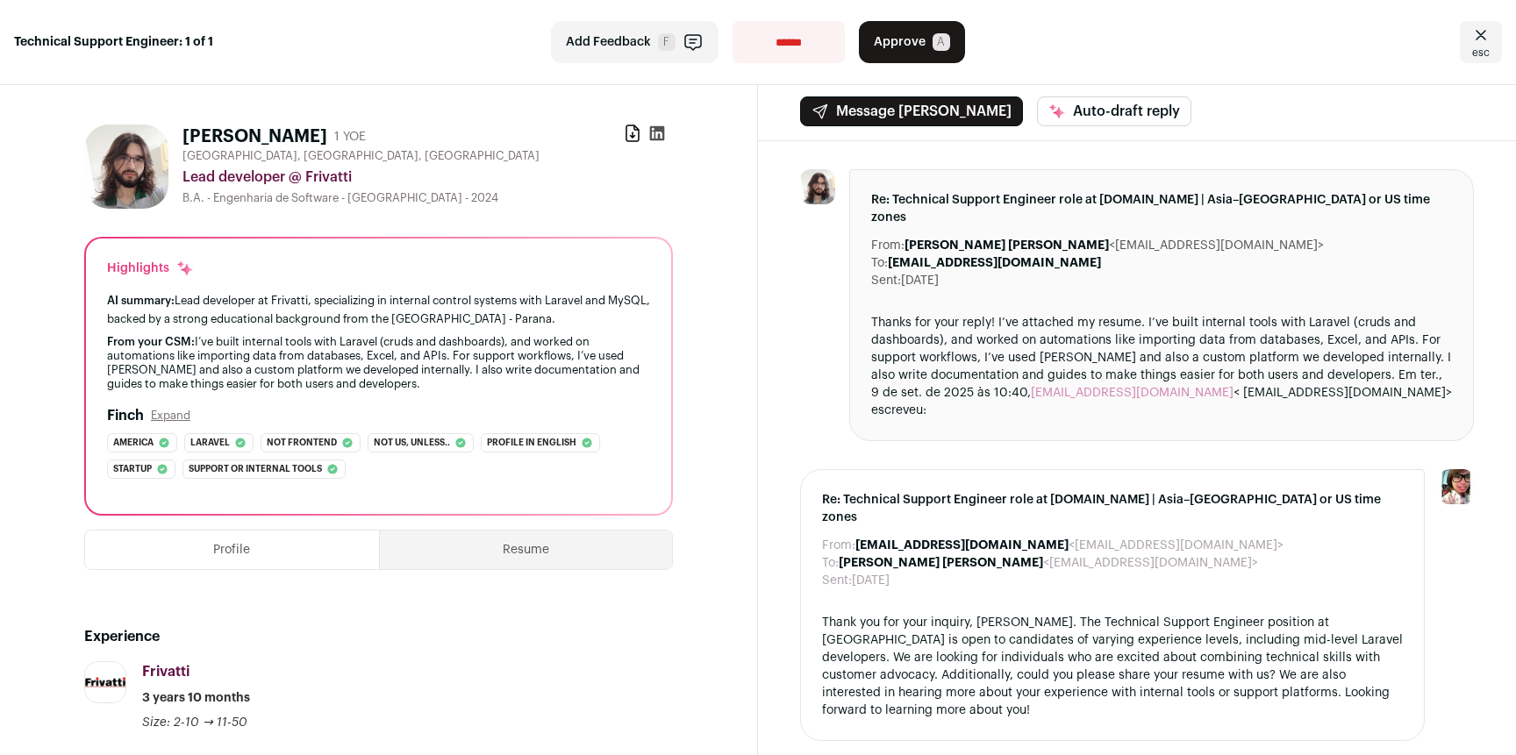
scroll to position [0, 0]
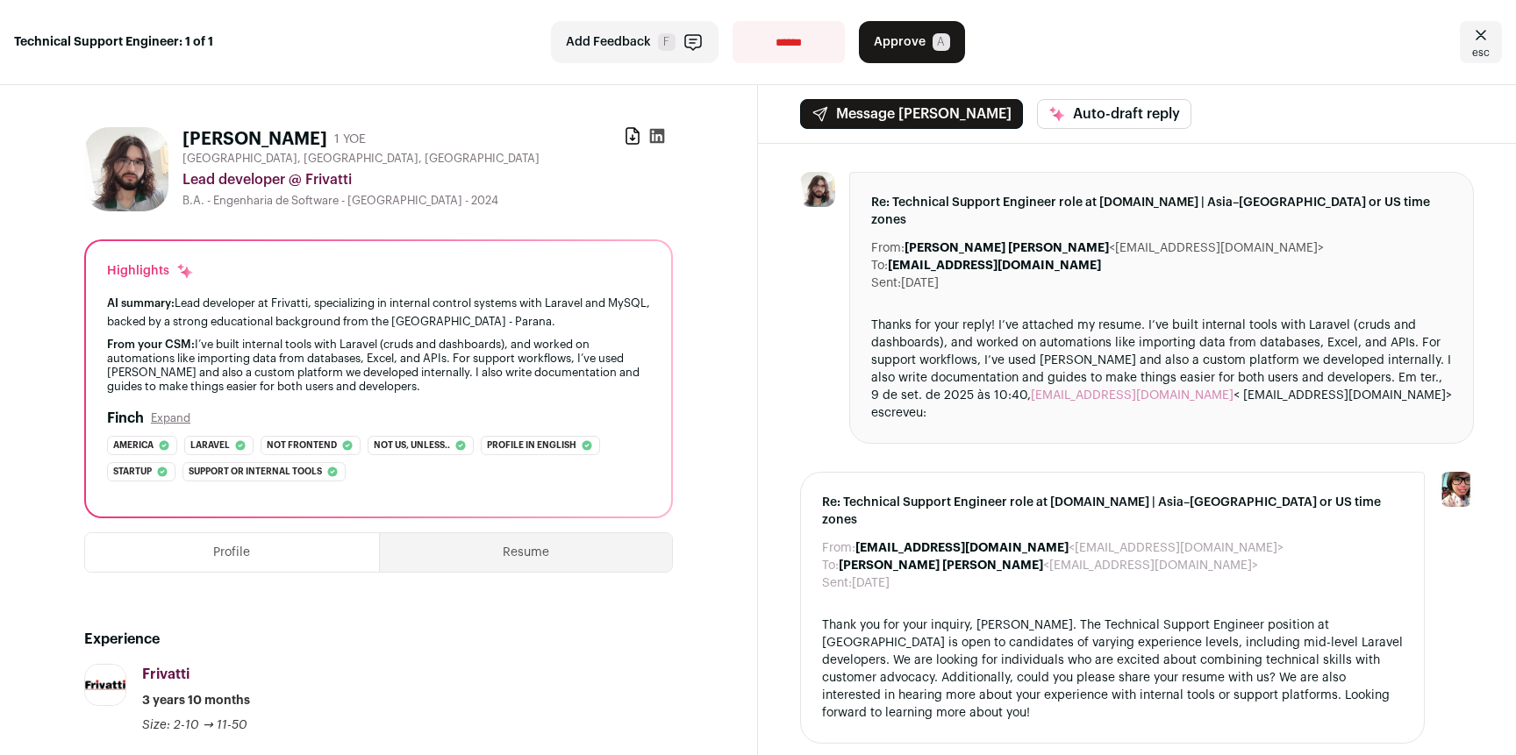
click at [947, 35] on button "Approve A" at bounding box center [912, 42] width 106 height 42
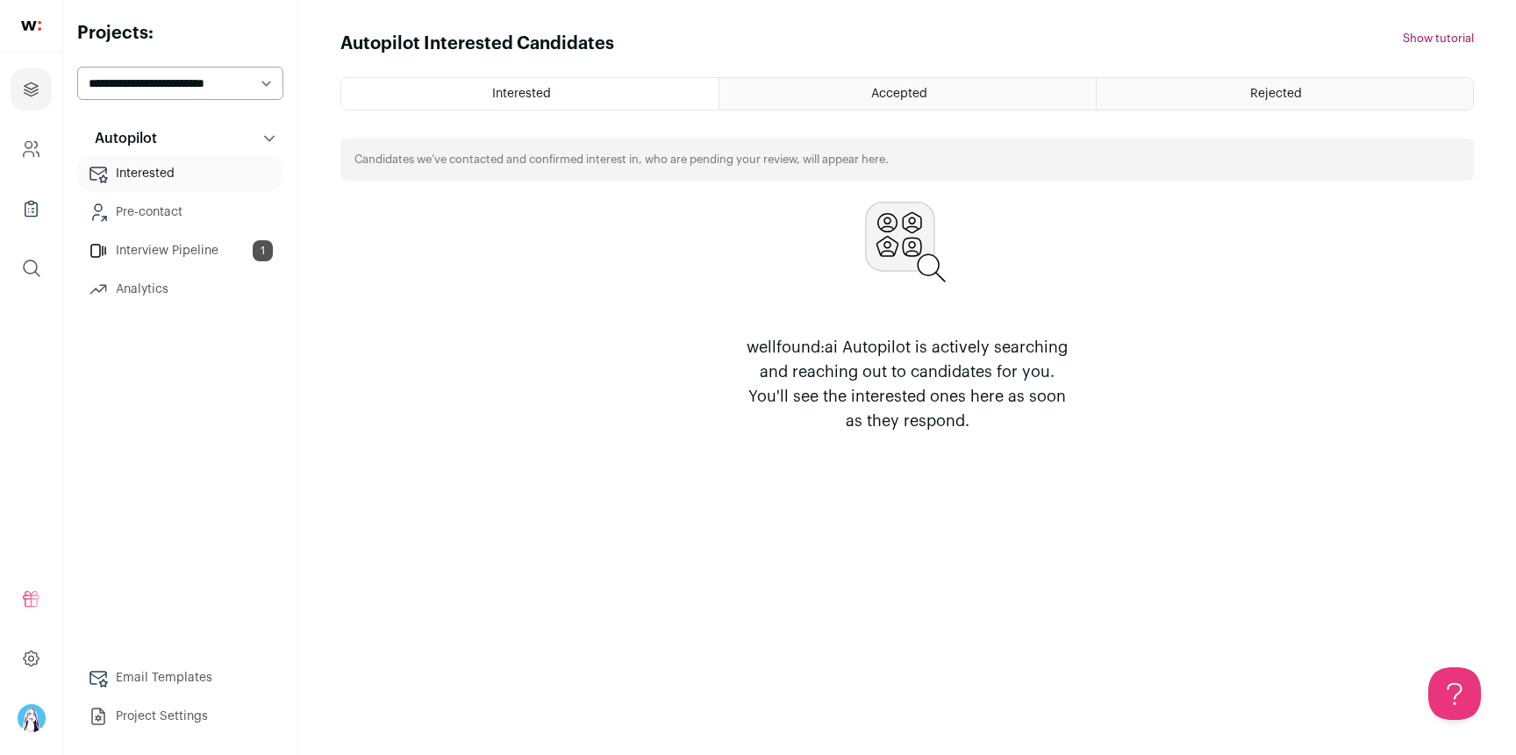
click at [273, 72] on select "**********" at bounding box center [180, 83] width 206 height 33
select select "*****"
click at [77, 67] on select "**********" at bounding box center [180, 83] width 206 height 33
click at [265, 89] on select "**********" at bounding box center [180, 83] width 206 height 33
select select "*****"
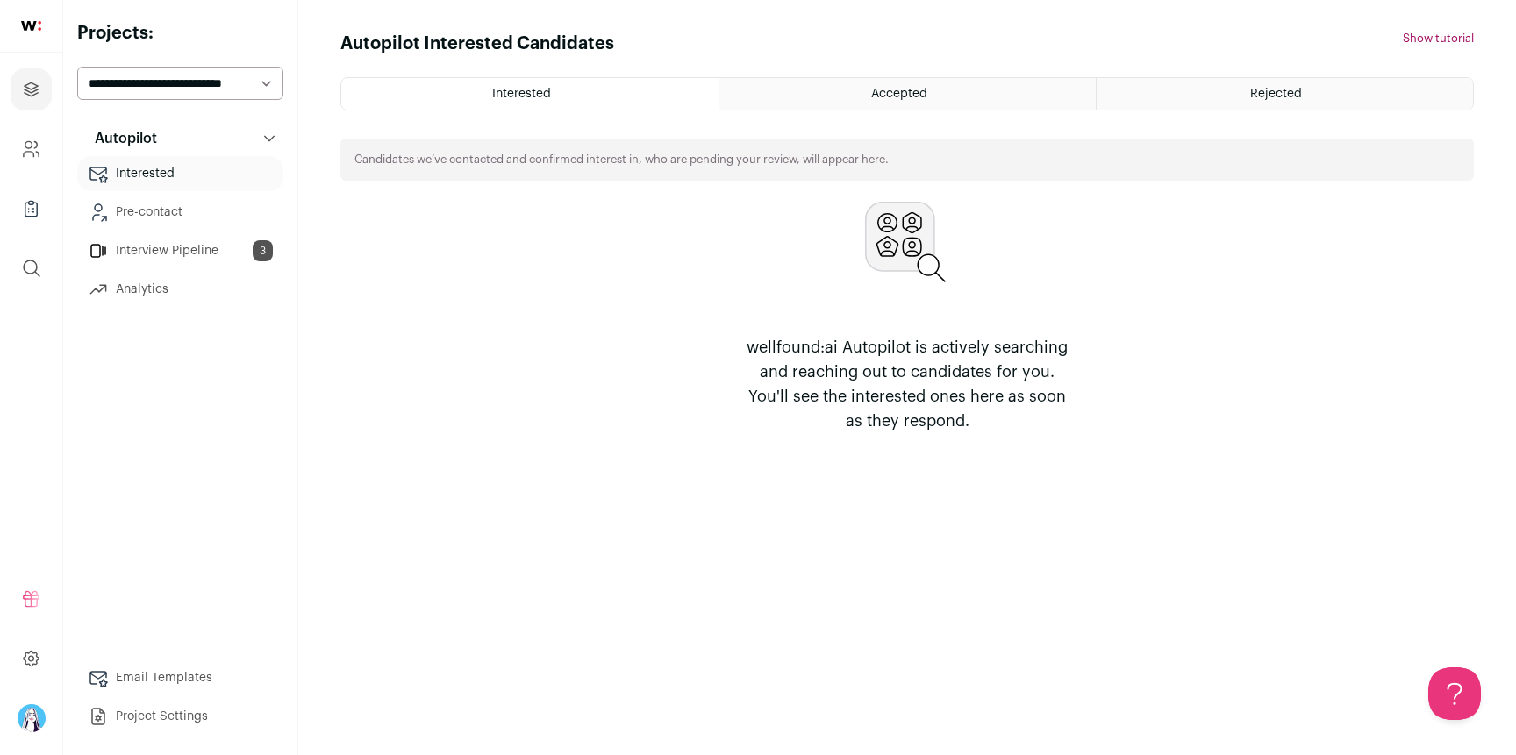
click at [77, 67] on select "**********" at bounding box center [180, 83] width 206 height 33
